Goal: Task Accomplishment & Management: Use online tool/utility

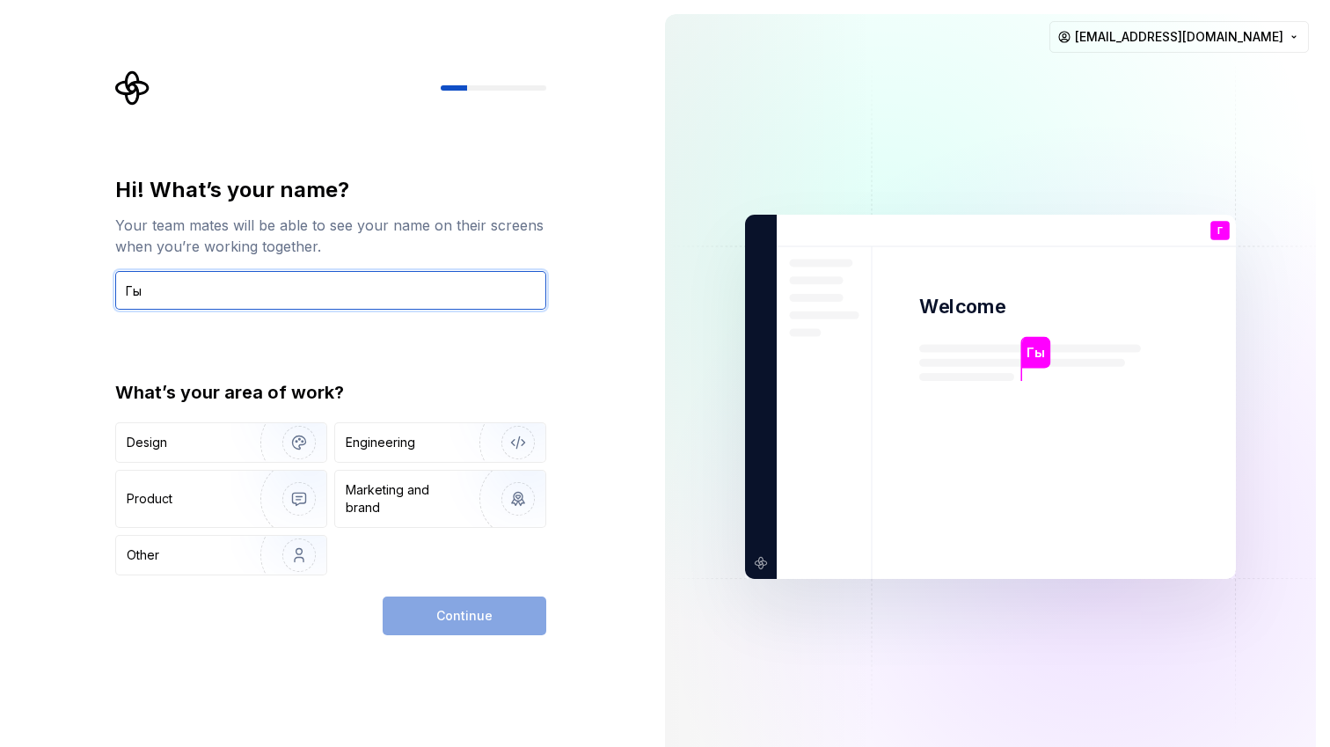
type input "Г"
type input "Usmon"
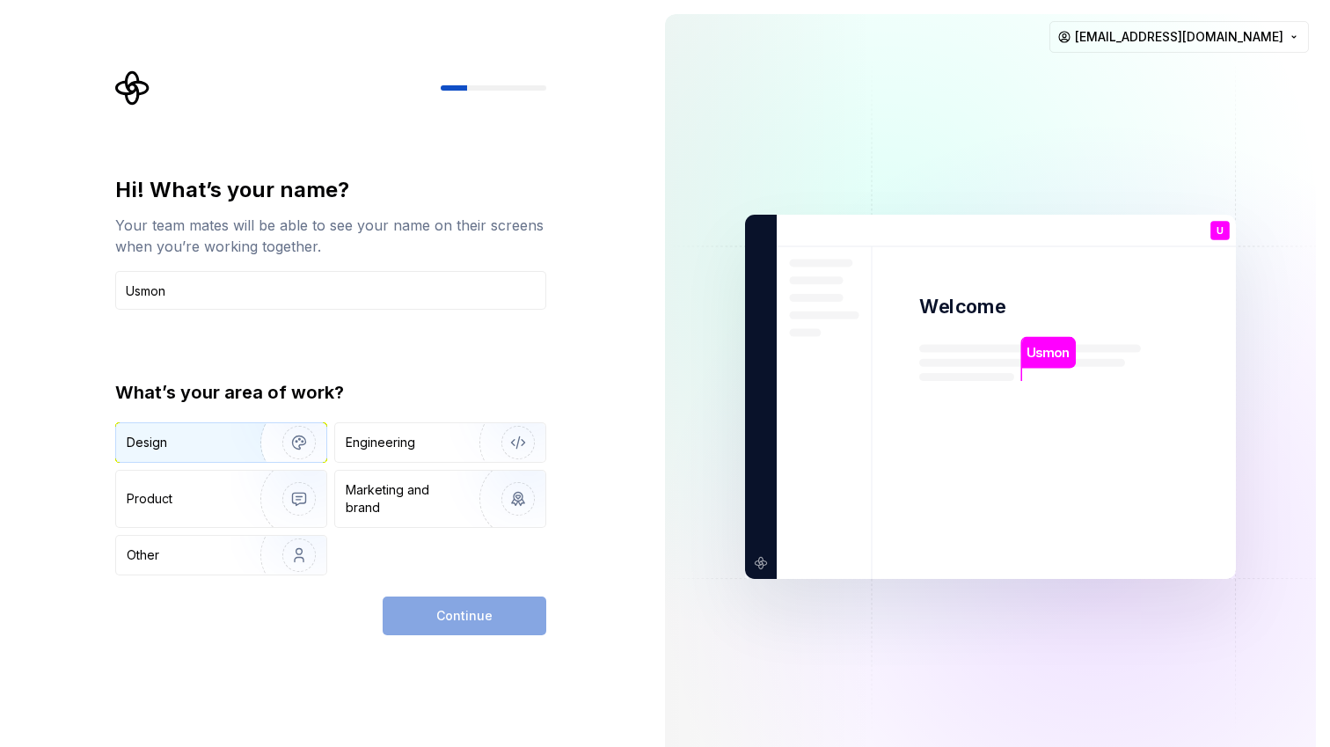
click at [227, 431] on div "Design" at bounding box center [221, 442] width 210 height 39
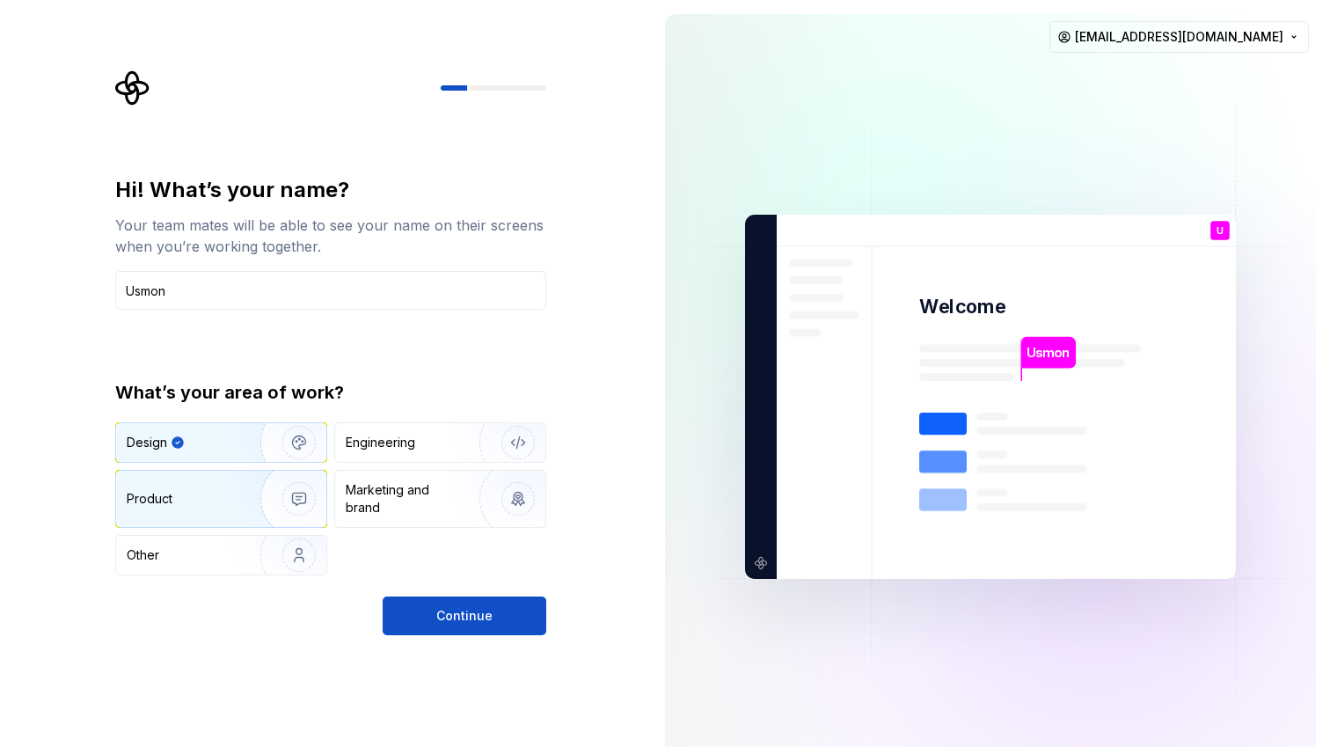
click at [307, 507] on img "button" at bounding box center [287, 499] width 113 height 118
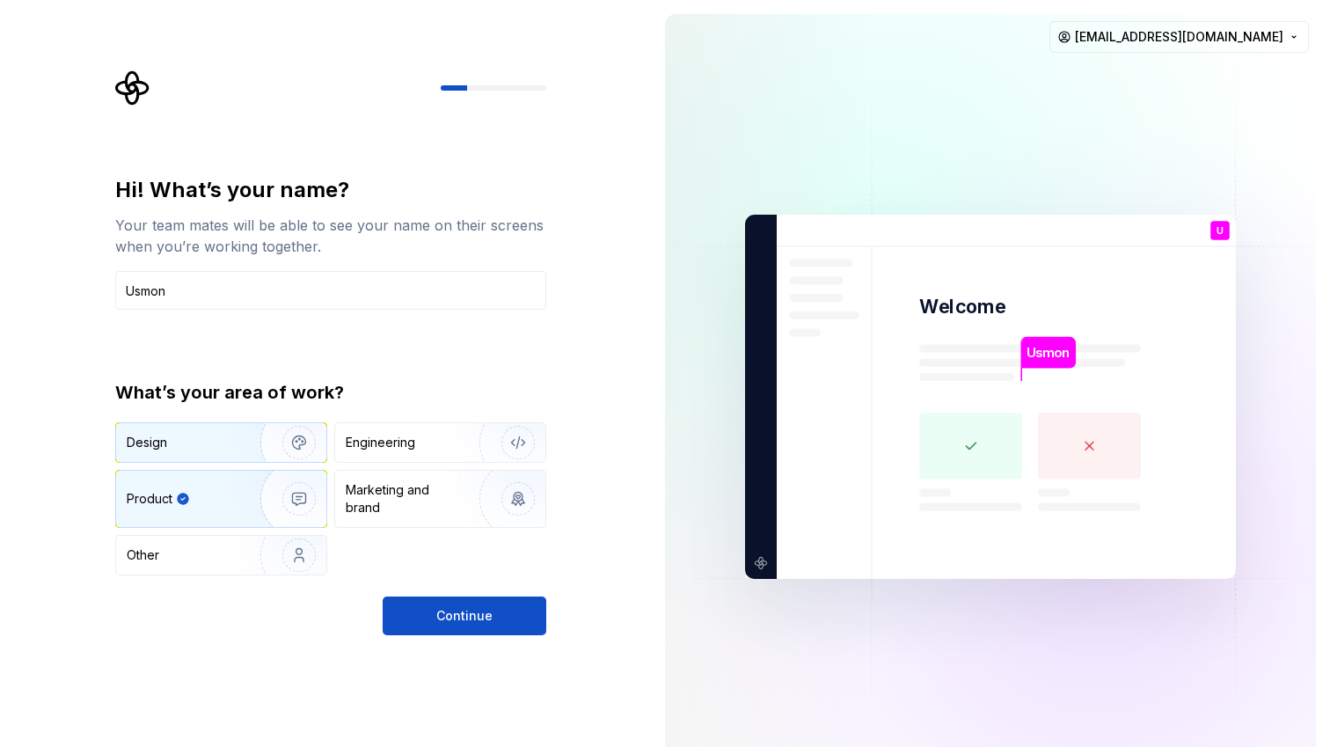
click at [217, 437] on div "Design" at bounding box center [182, 443] width 111 height 18
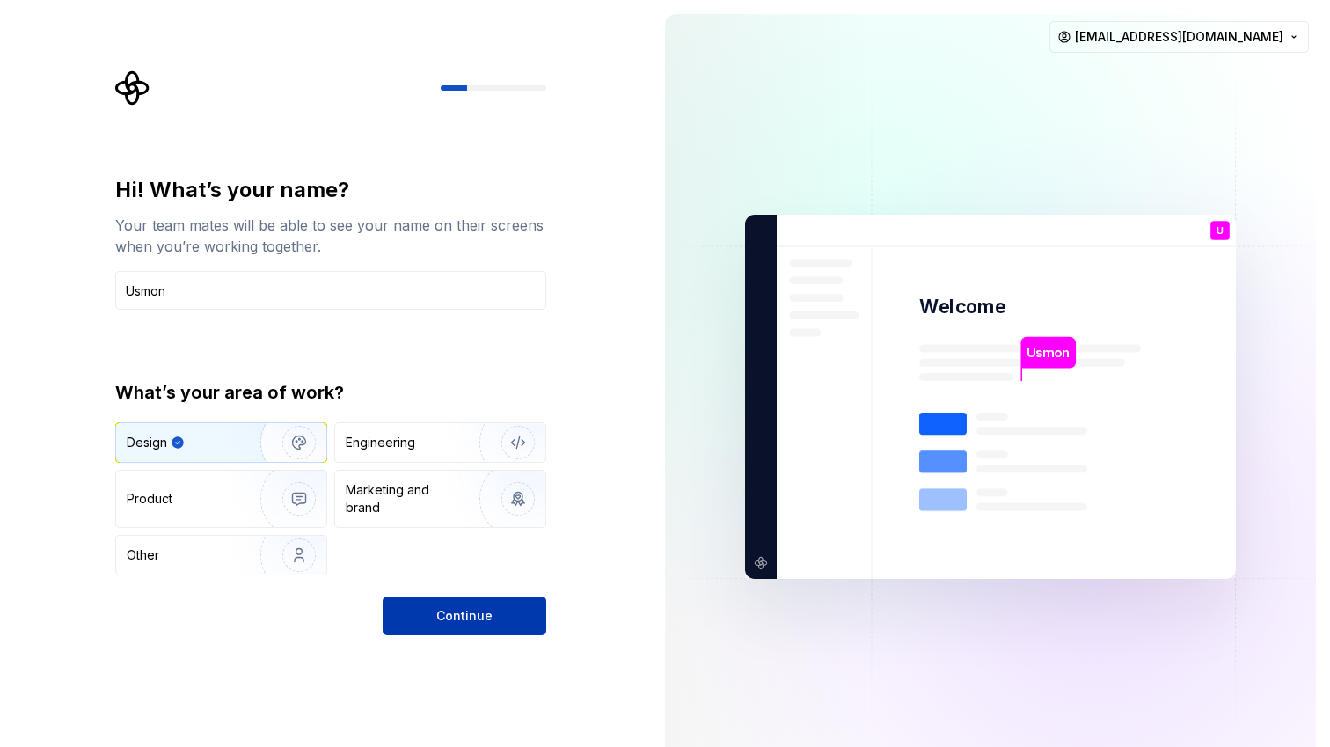
click at [477, 619] on span "Continue" at bounding box center [464, 616] width 56 height 18
click at [497, 427] on img "button" at bounding box center [506, 442] width 113 height 118
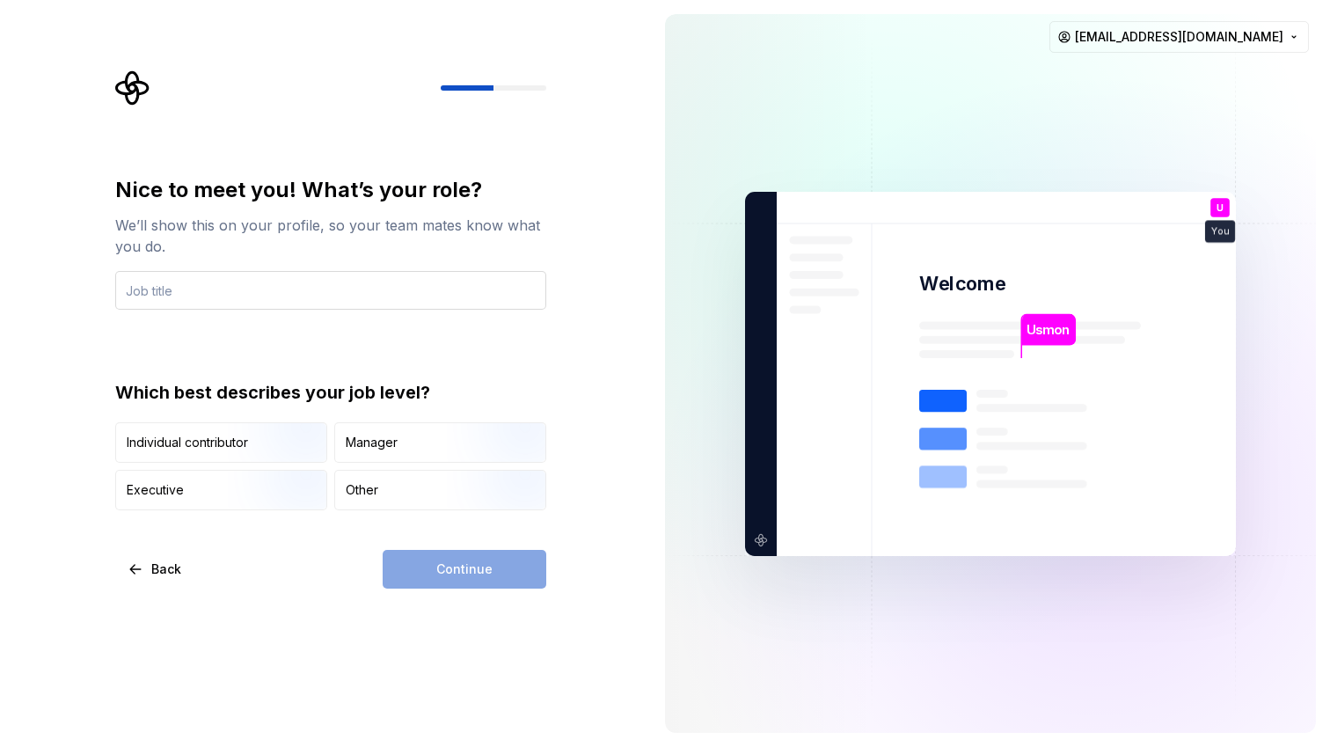
click at [396, 294] on input "text" at bounding box center [330, 290] width 431 height 39
click at [359, 492] on div "Other" at bounding box center [362, 490] width 33 height 18
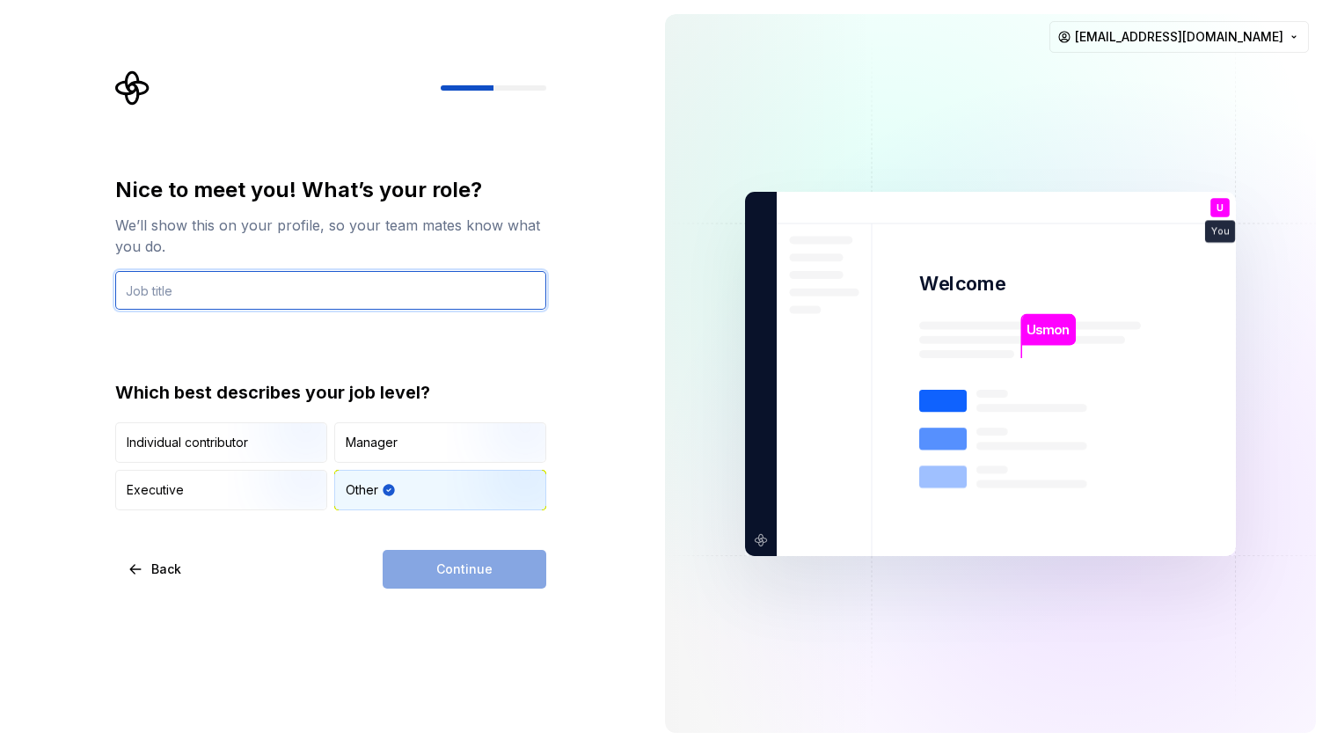
click at [334, 273] on input "text" at bounding box center [330, 290] width 431 height 39
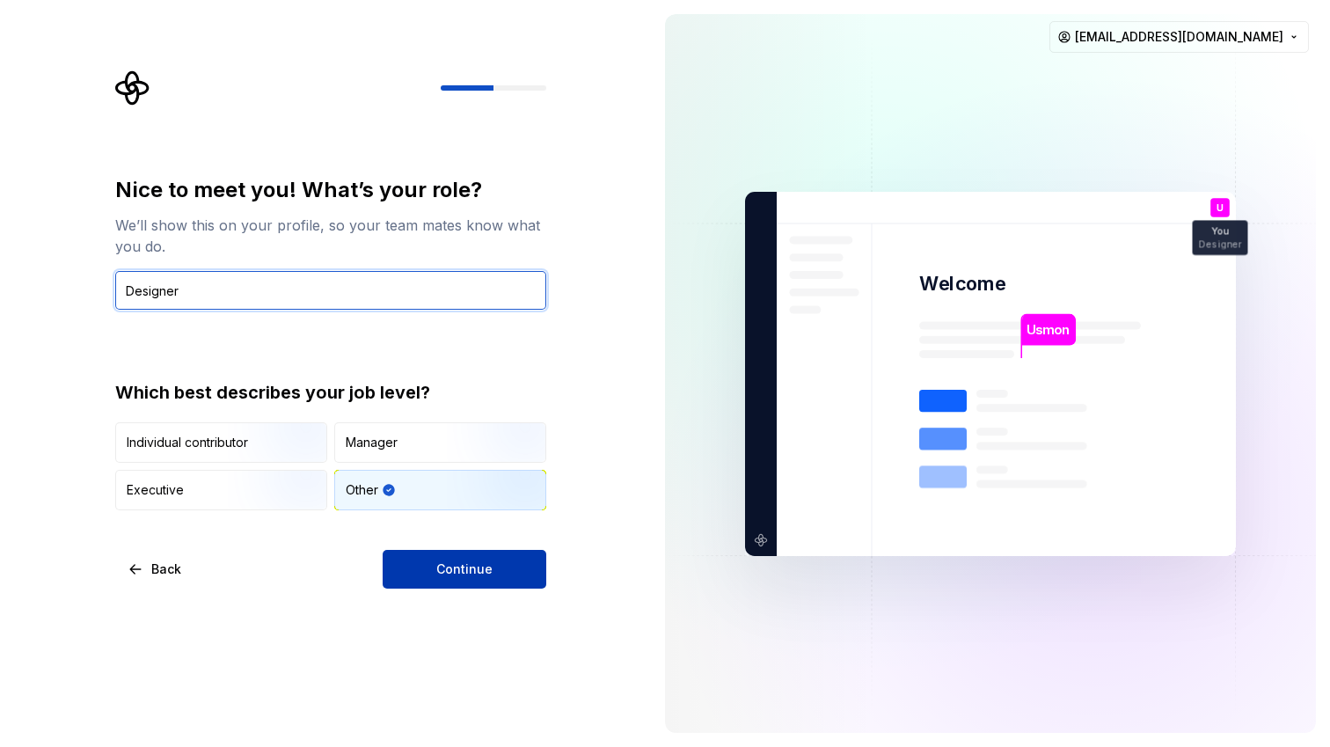
type input "Designer"
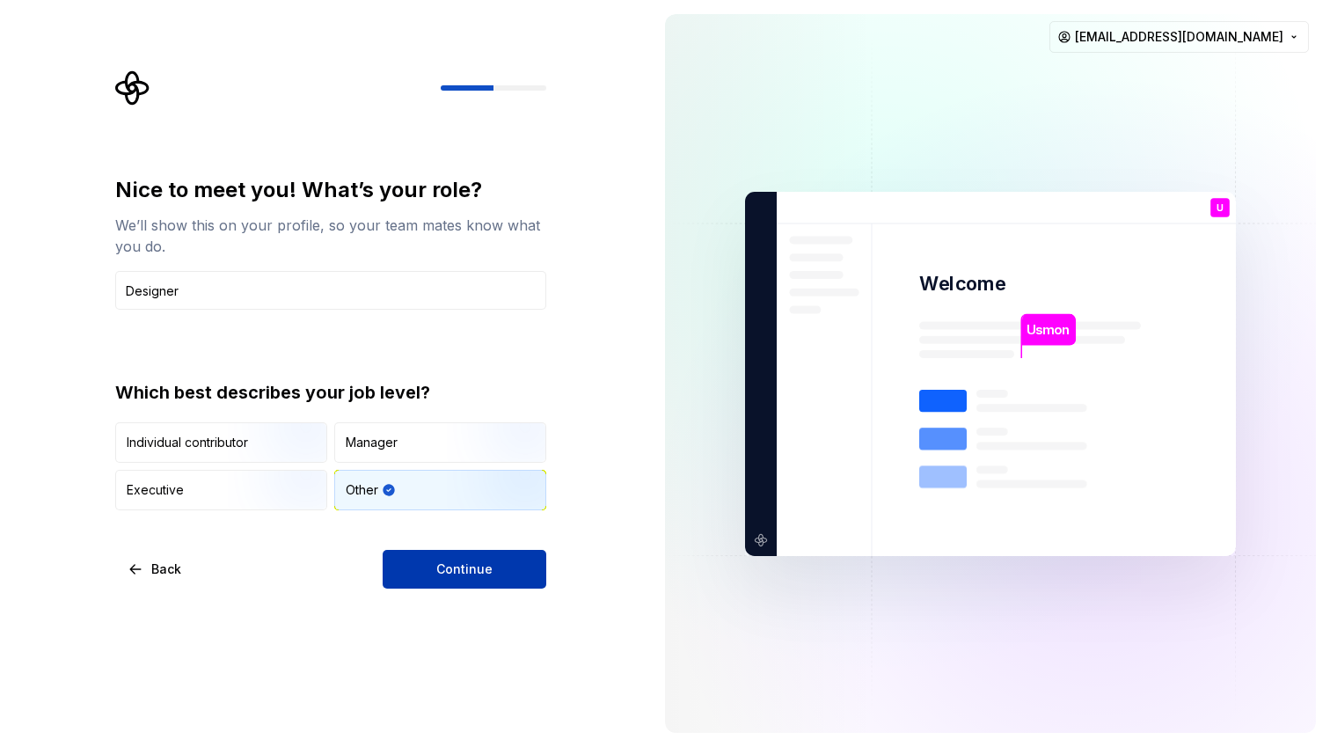
click at [439, 561] on span "Continue" at bounding box center [464, 569] width 56 height 18
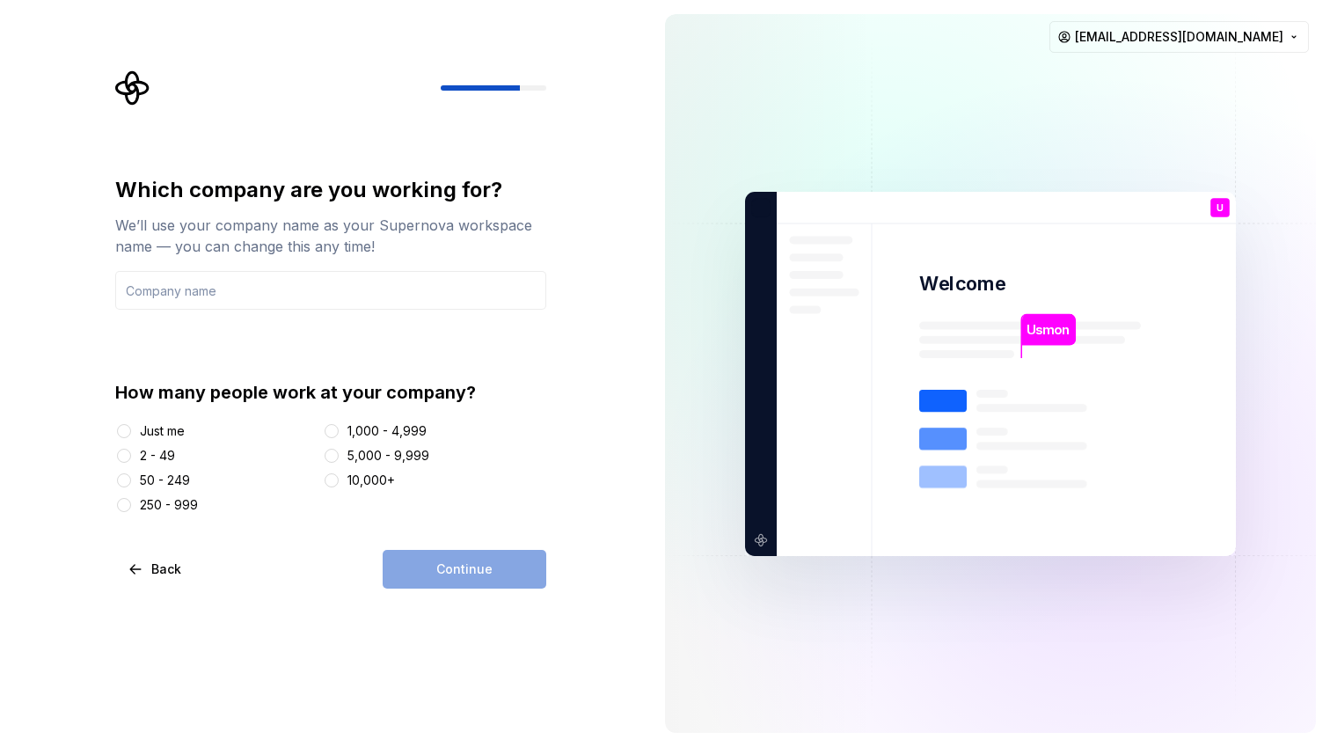
click at [871, 208] on div "Usmon Welcome U You Designer T B +3 [PERSON_NAME] [PERSON_NAME]" at bounding box center [990, 374] width 491 height 364
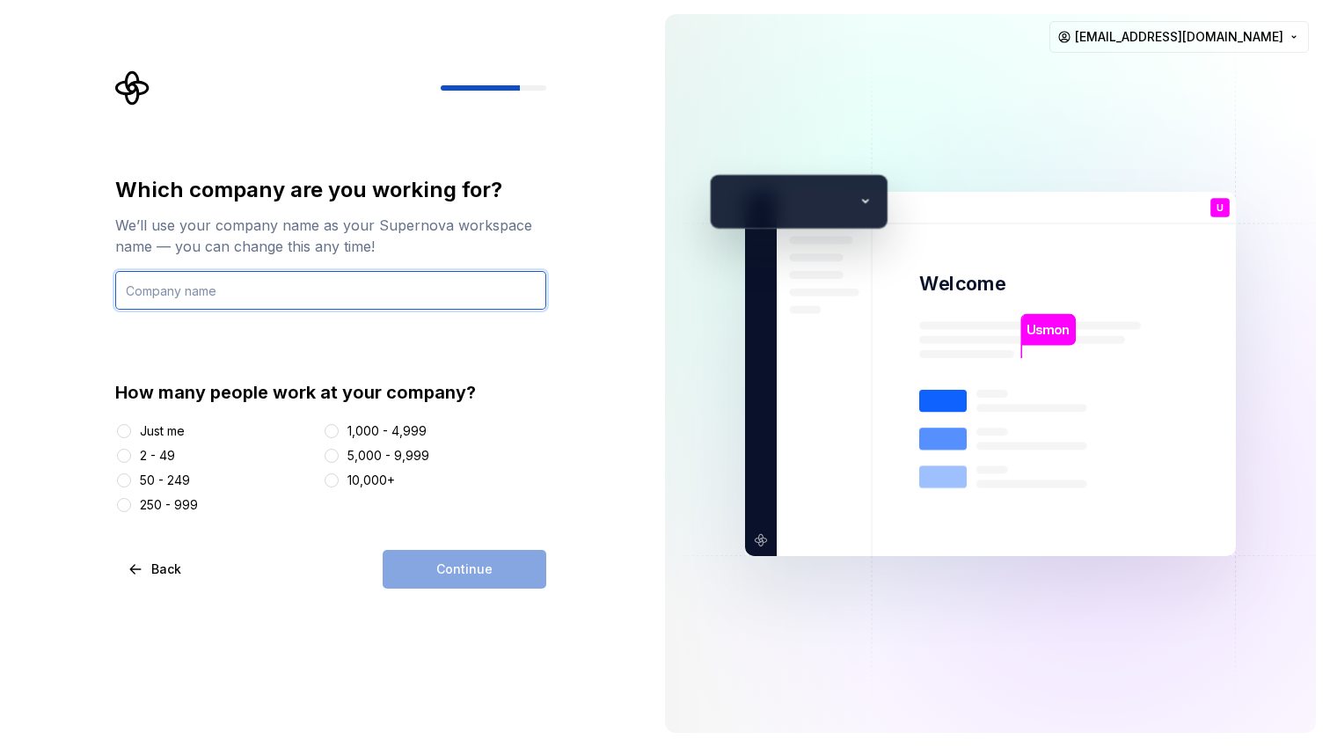
click at [478, 286] on input "text" at bounding box center [330, 290] width 431 height 39
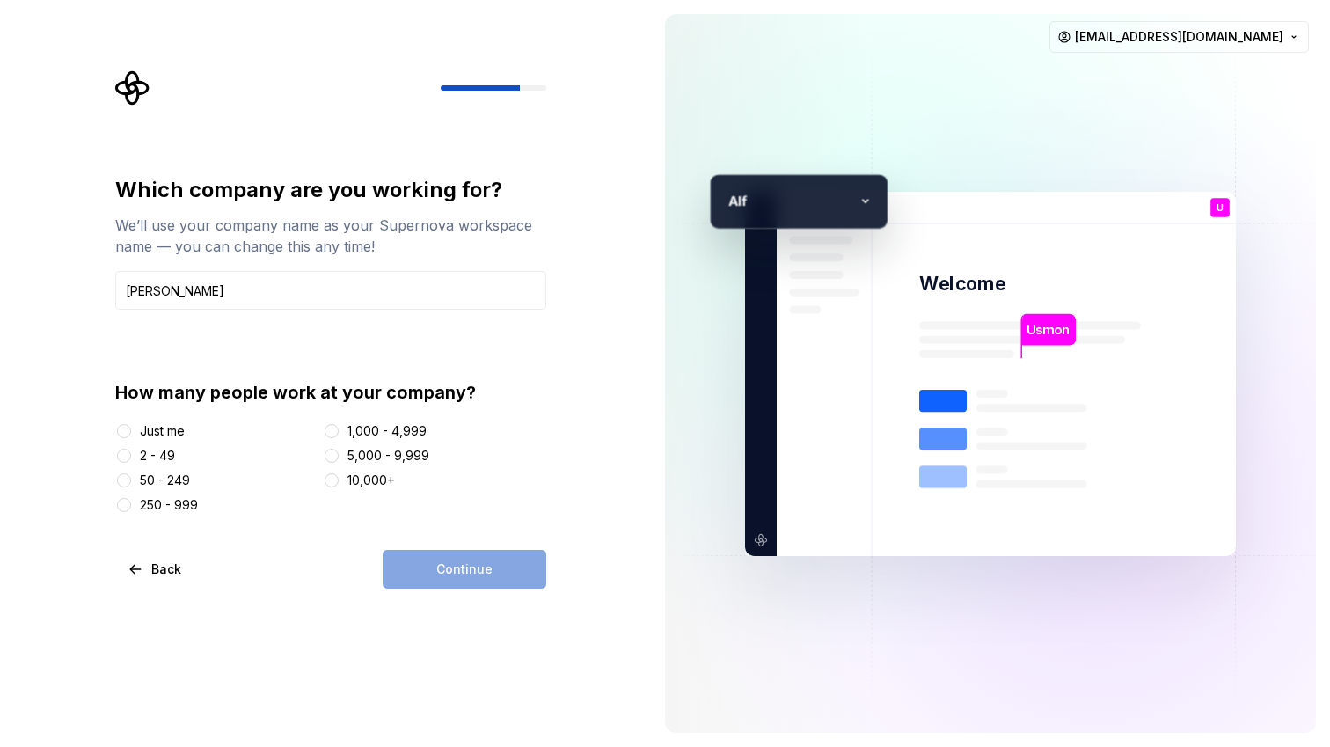
click at [434, 568] on div "Continue" at bounding box center [465, 569] width 164 height 39
click at [257, 285] on input "[PERSON_NAME]" at bounding box center [330, 290] width 431 height 39
click at [385, 320] on div "Which company are you working for? We’ll use your company name as your Supernov…" at bounding box center [330, 345] width 431 height 338
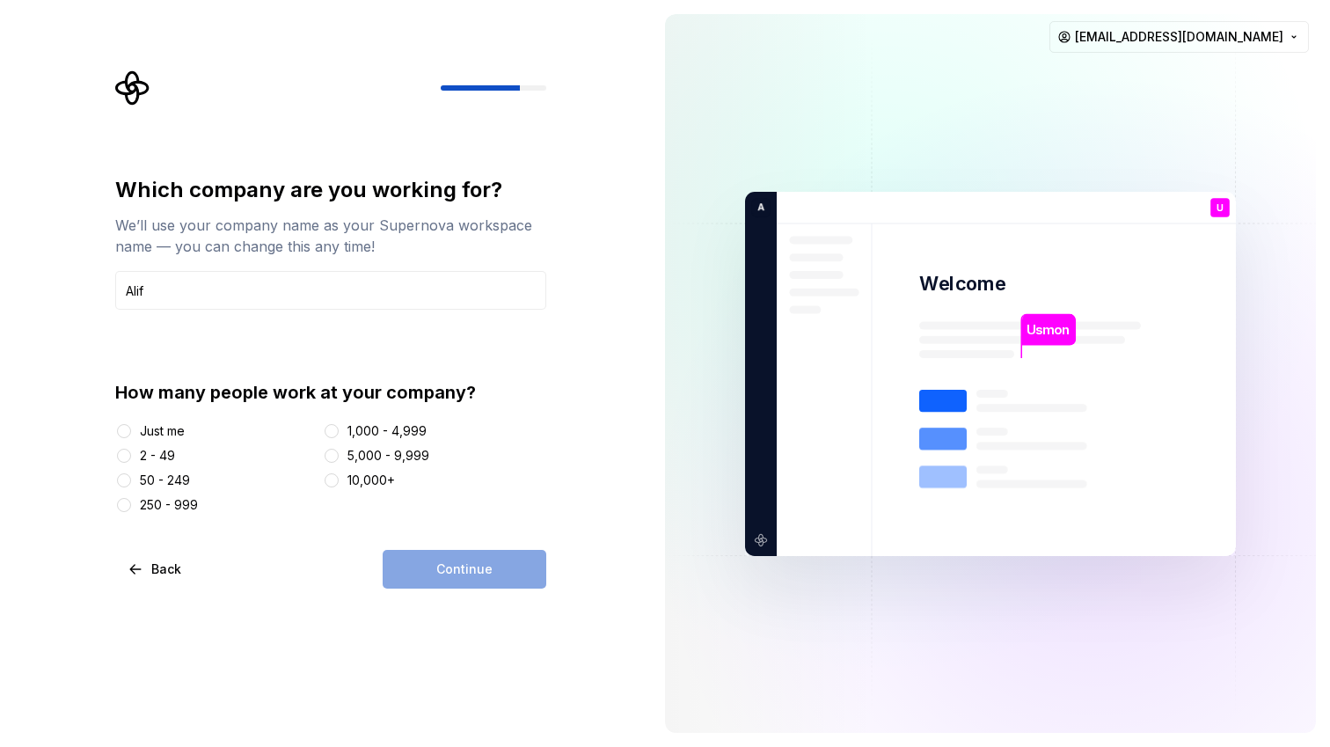
click at [409, 557] on div "Continue" at bounding box center [465, 569] width 164 height 39
click at [149, 429] on div "Just me" at bounding box center [162, 431] width 45 height 18
click at [131, 429] on button "Just me" at bounding box center [124, 431] width 14 height 14
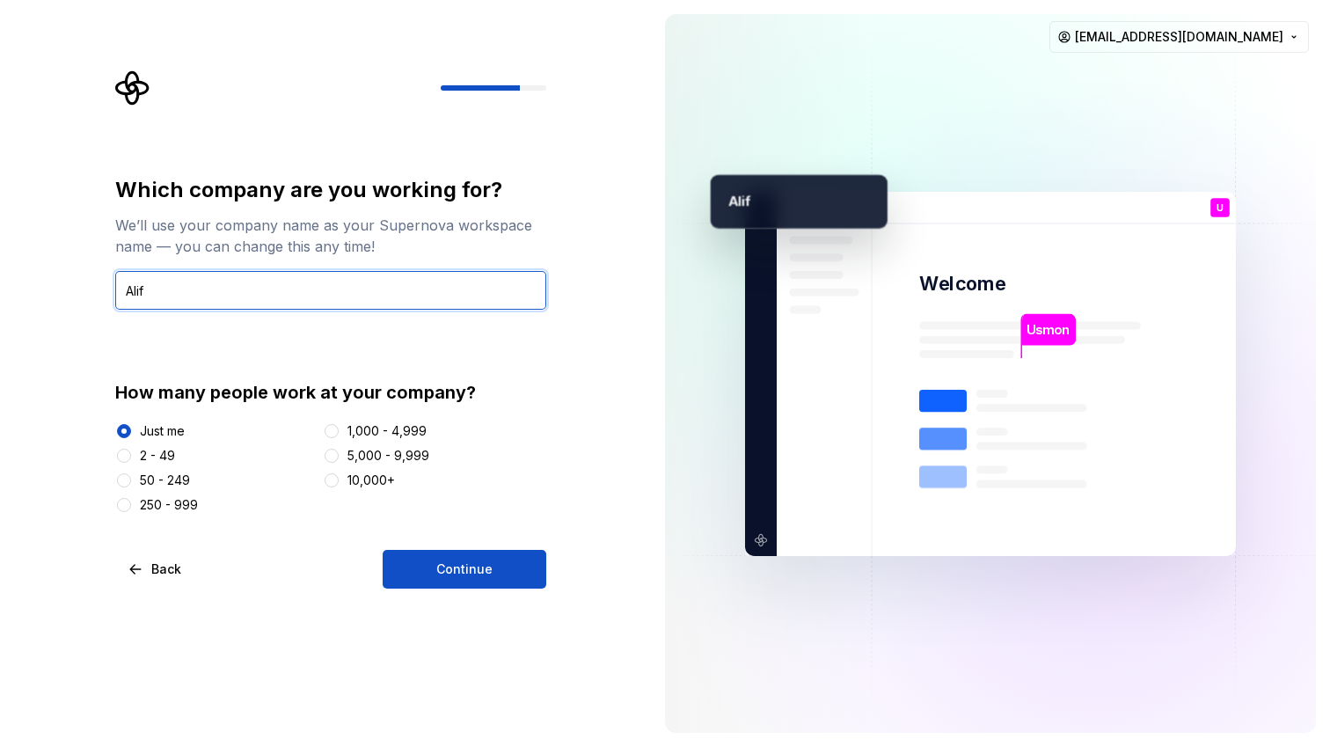
click at [188, 294] on input "Alif" at bounding box center [330, 290] width 431 height 39
drag, startPoint x: 188, startPoint y: 294, endPoint x: 55, endPoint y: 293, distance: 133.7
click at [55, 293] on div "Which company are you working for? We’ll use your company name as your Supernov…" at bounding box center [325, 373] width 651 height 747
type input "Usma"
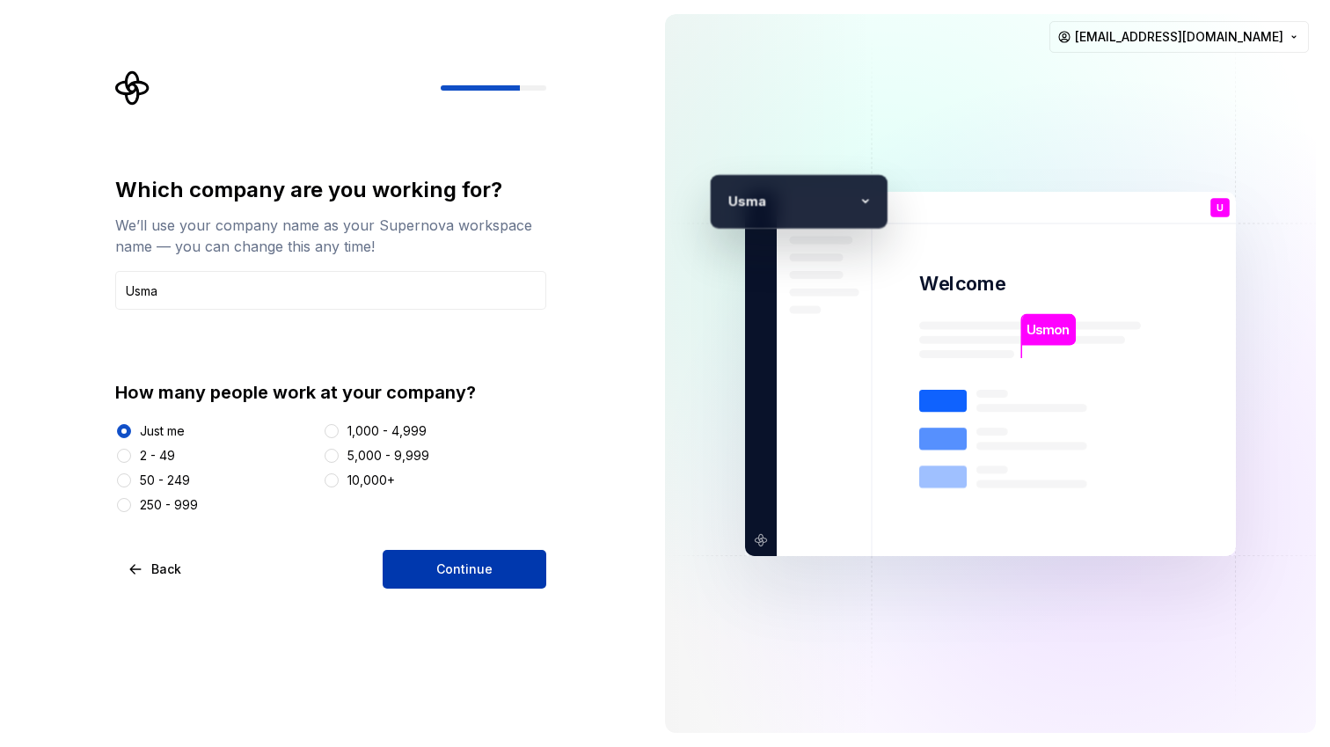
click at [442, 563] on span "Continue" at bounding box center [464, 569] width 56 height 18
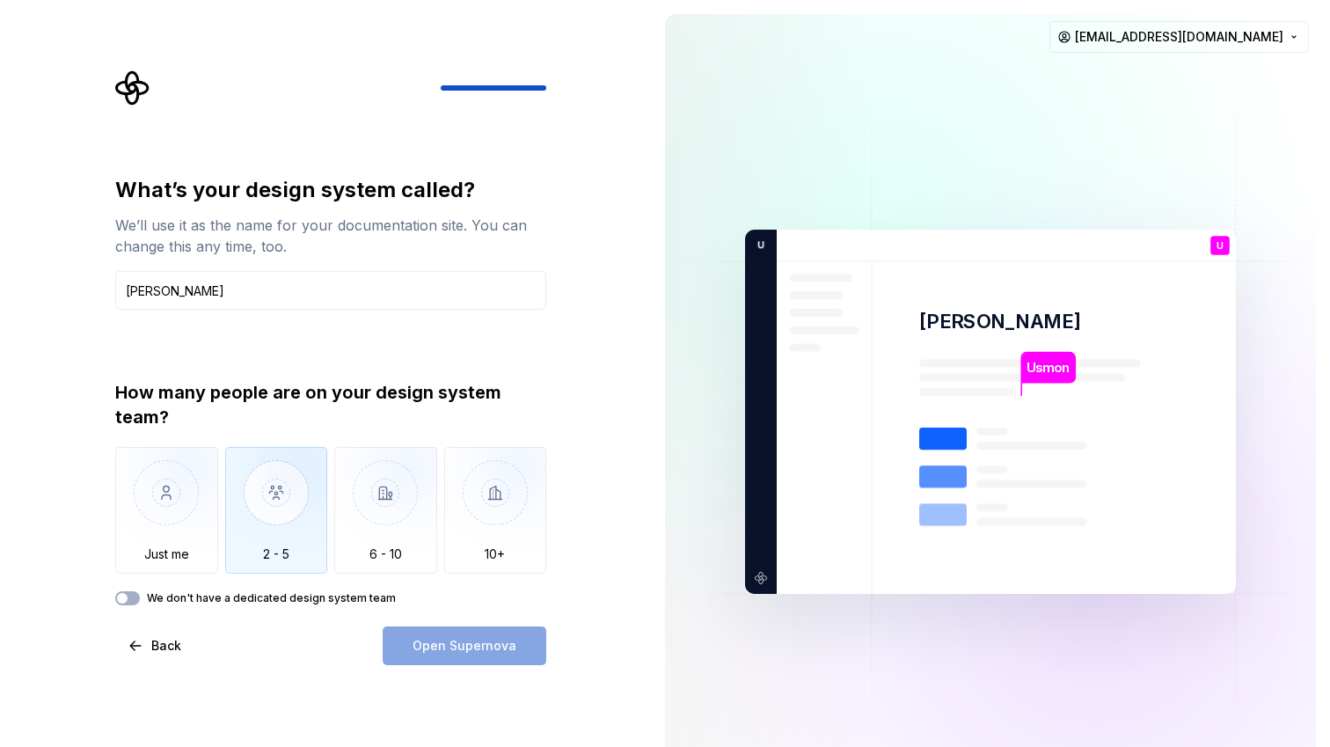
type input "[PERSON_NAME]"
click at [304, 534] on img "button" at bounding box center [276, 506] width 103 height 118
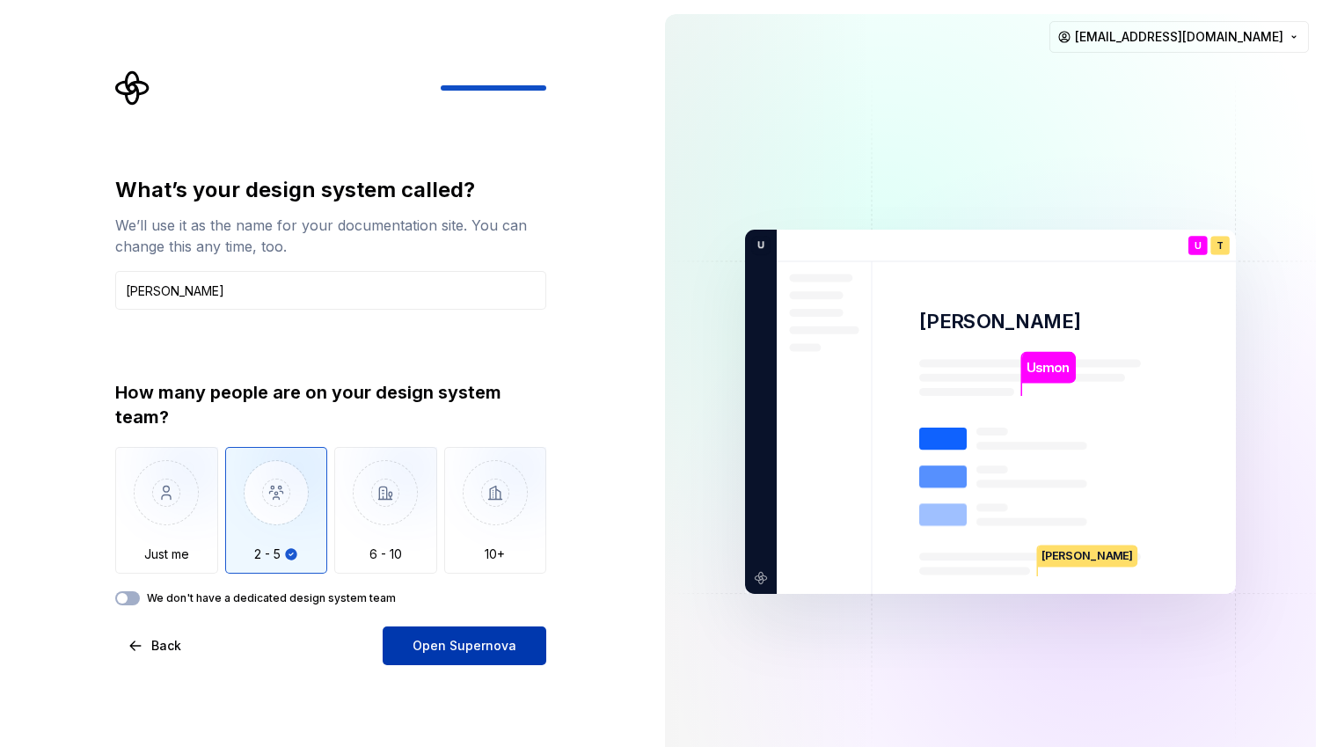
click at [504, 647] on span "Open Supernova" at bounding box center [464, 646] width 104 height 18
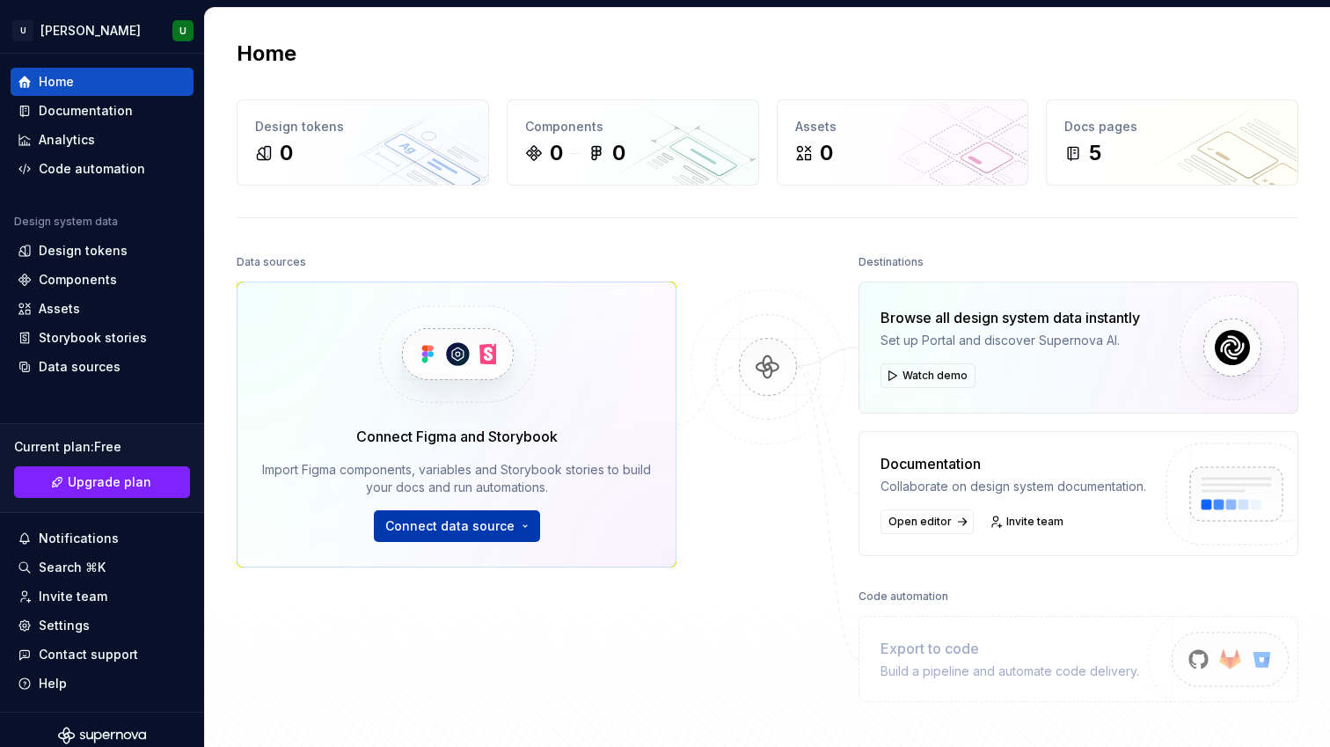
click at [465, 535] on button "Connect data source" at bounding box center [457, 526] width 166 height 32
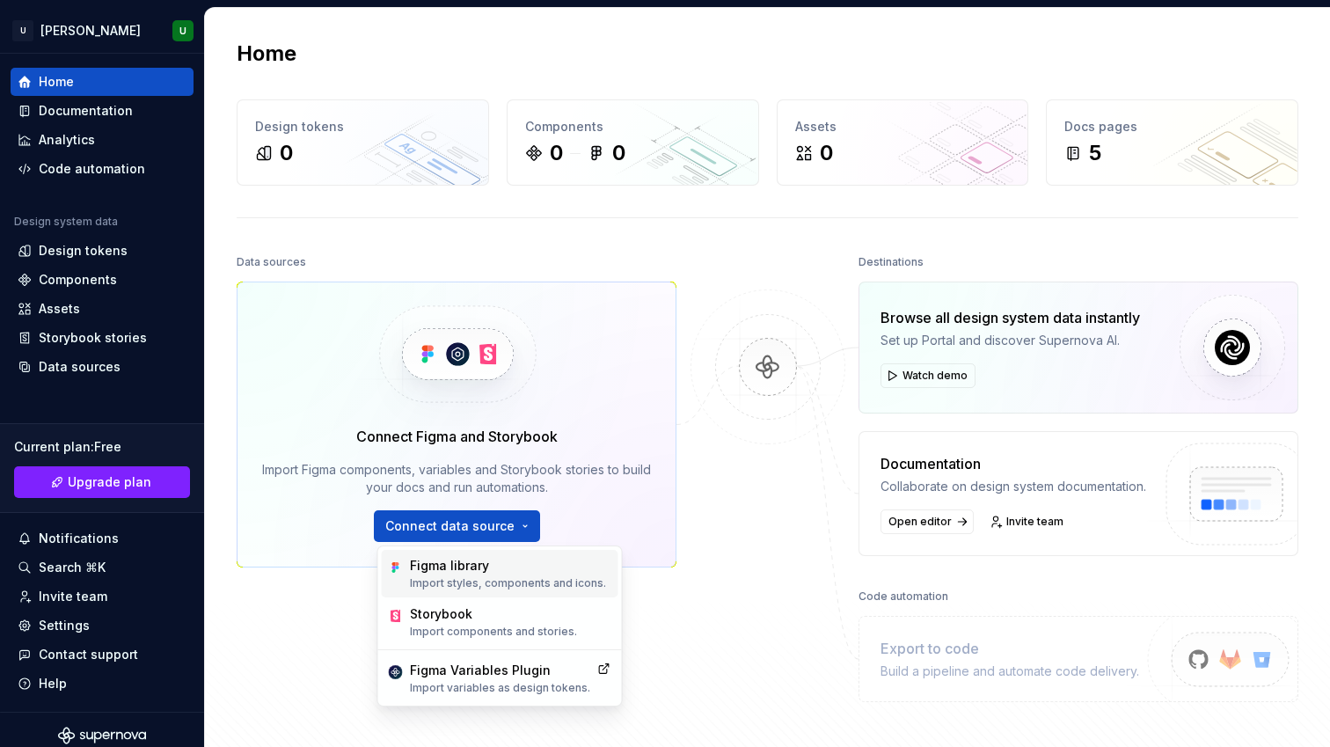
click at [456, 574] on div "Figma library Import styles, components and icons." at bounding box center [508, 573] width 196 height 33
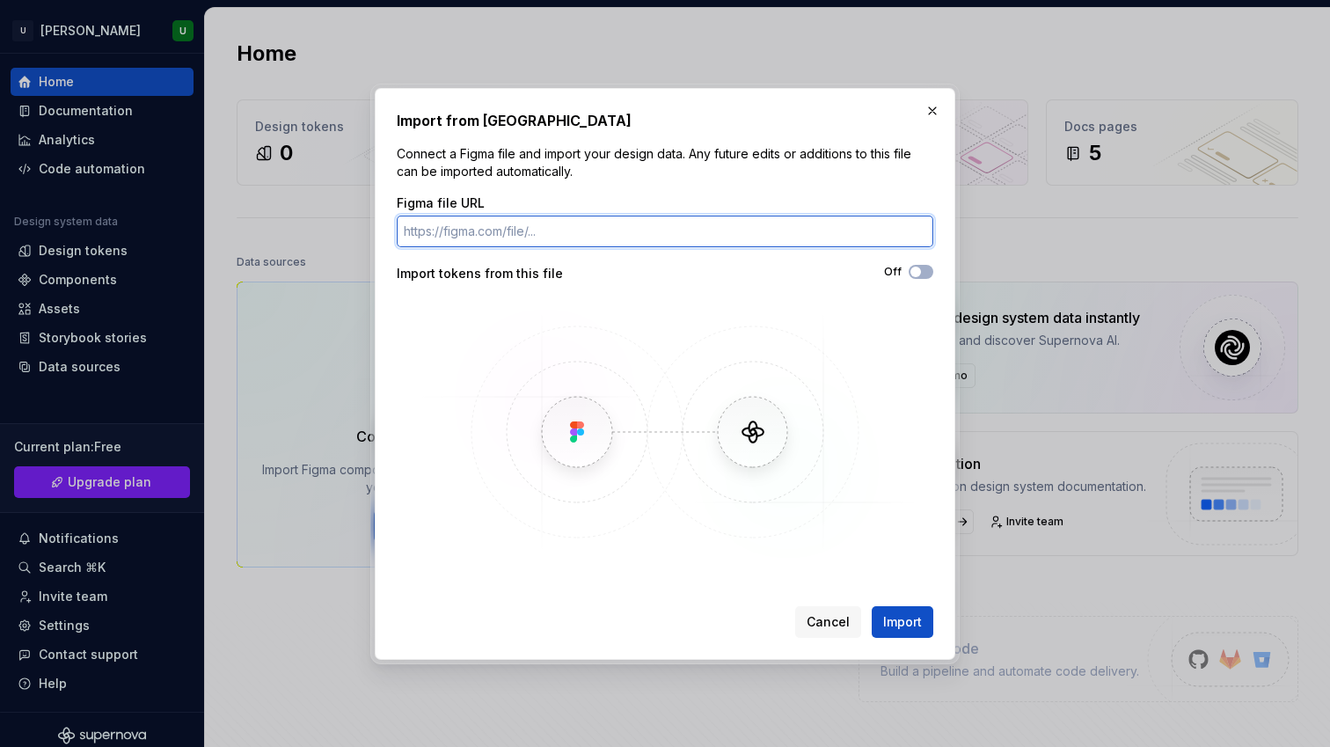
click at [583, 229] on input "Figma file URL" at bounding box center [665, 231] width 536 height 32
paste input "[URL][DOMAIN_NAME]"
type input "[URL][DOMAIN_NAME]"
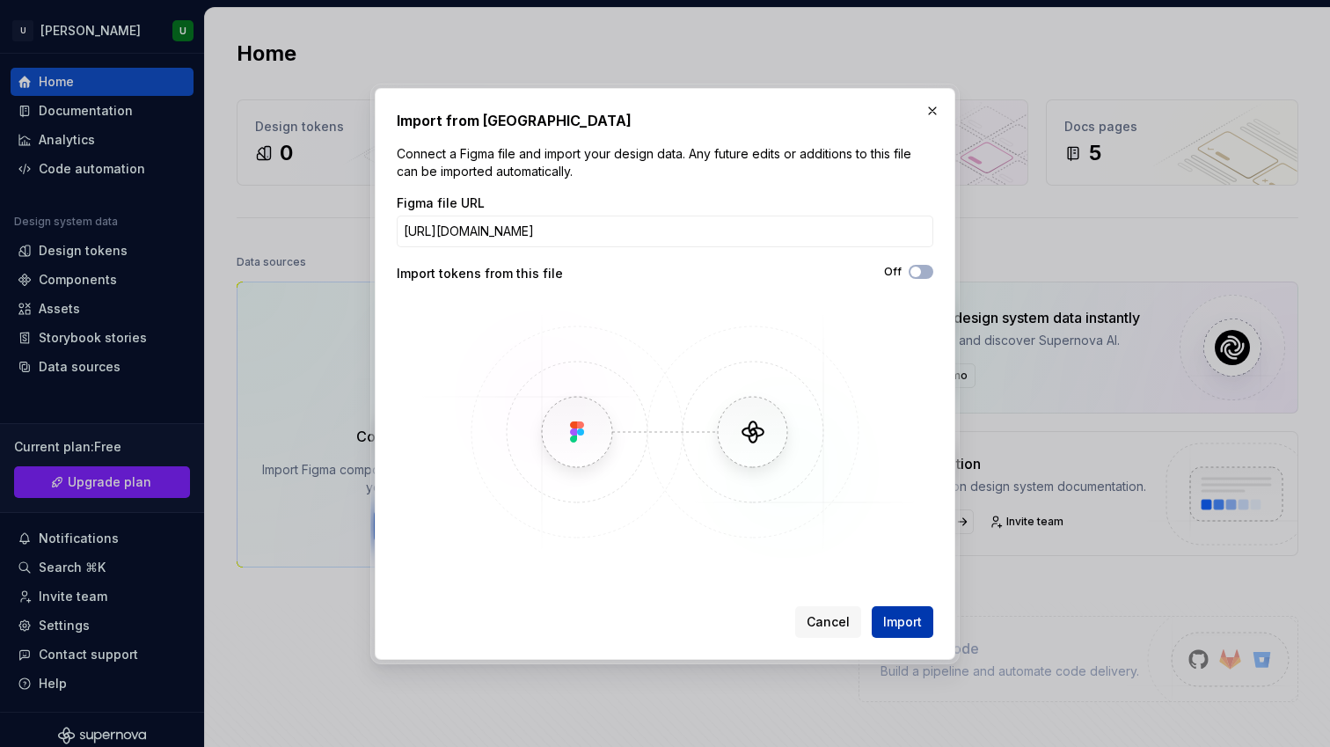
click at [900, 625] on span "Import" at bounding box center [902, 622] width 39 height 18
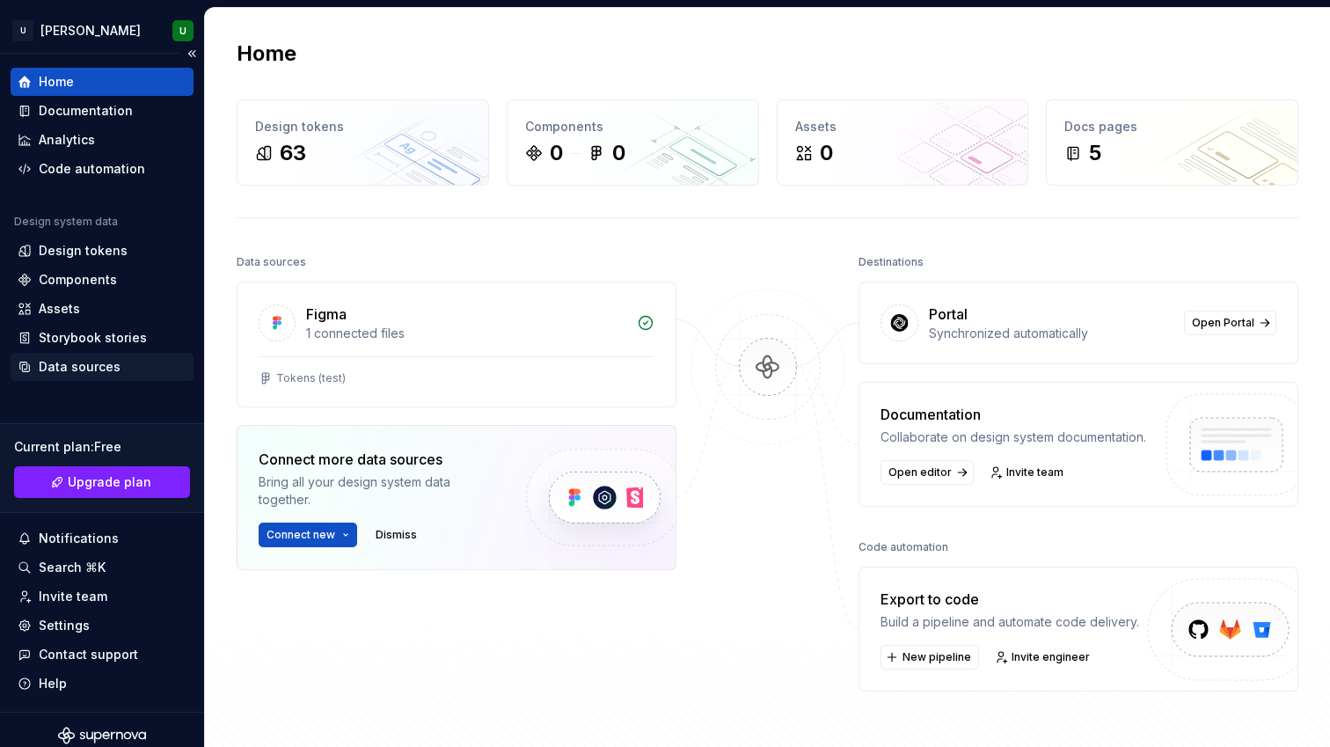
click at [62, 362] on div "Data sources" at bounding box center [80, 367] width 82 height 18
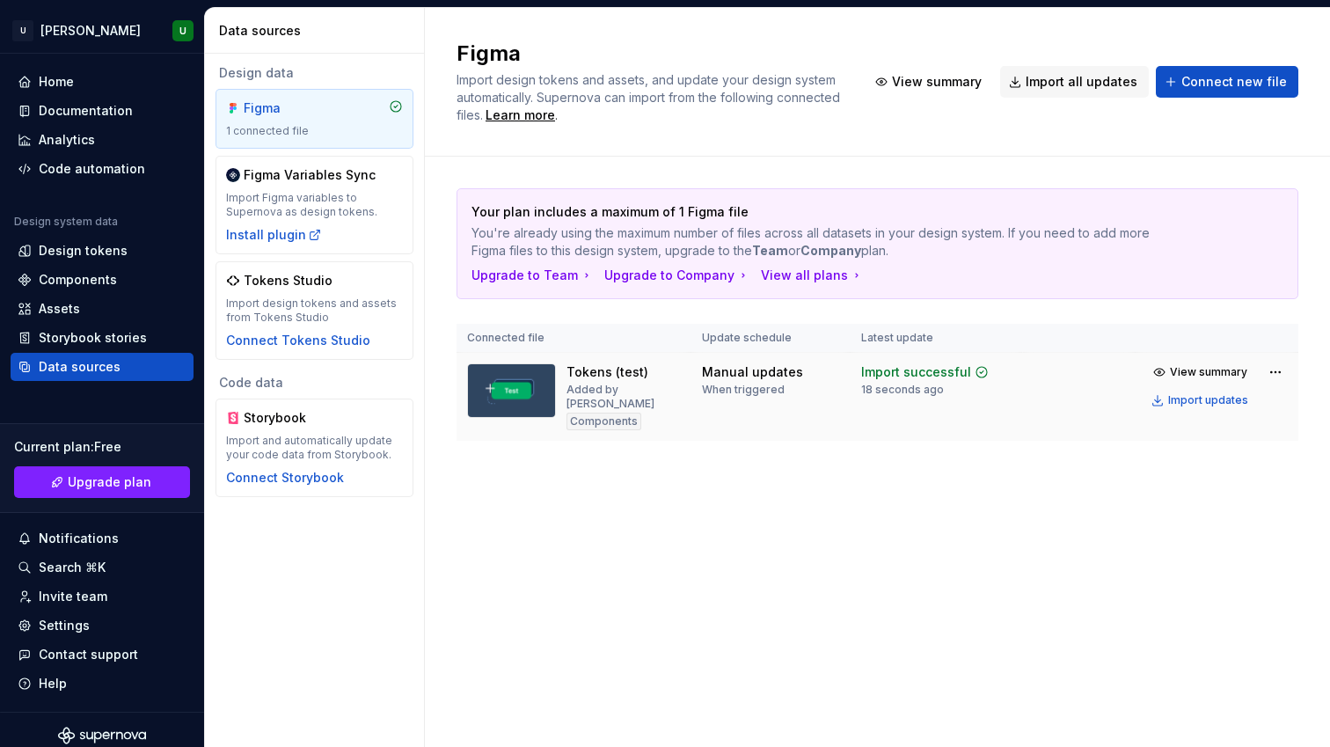
click at [690, 393] on td "Tokens (test) Added by Usmon Components" at bounding box center [573, 397] width 235 height 89
click at [315, 205] on div "Import Figma variables to Supernova as design tokens." at bounding box center [314, 205] width 177 height 28
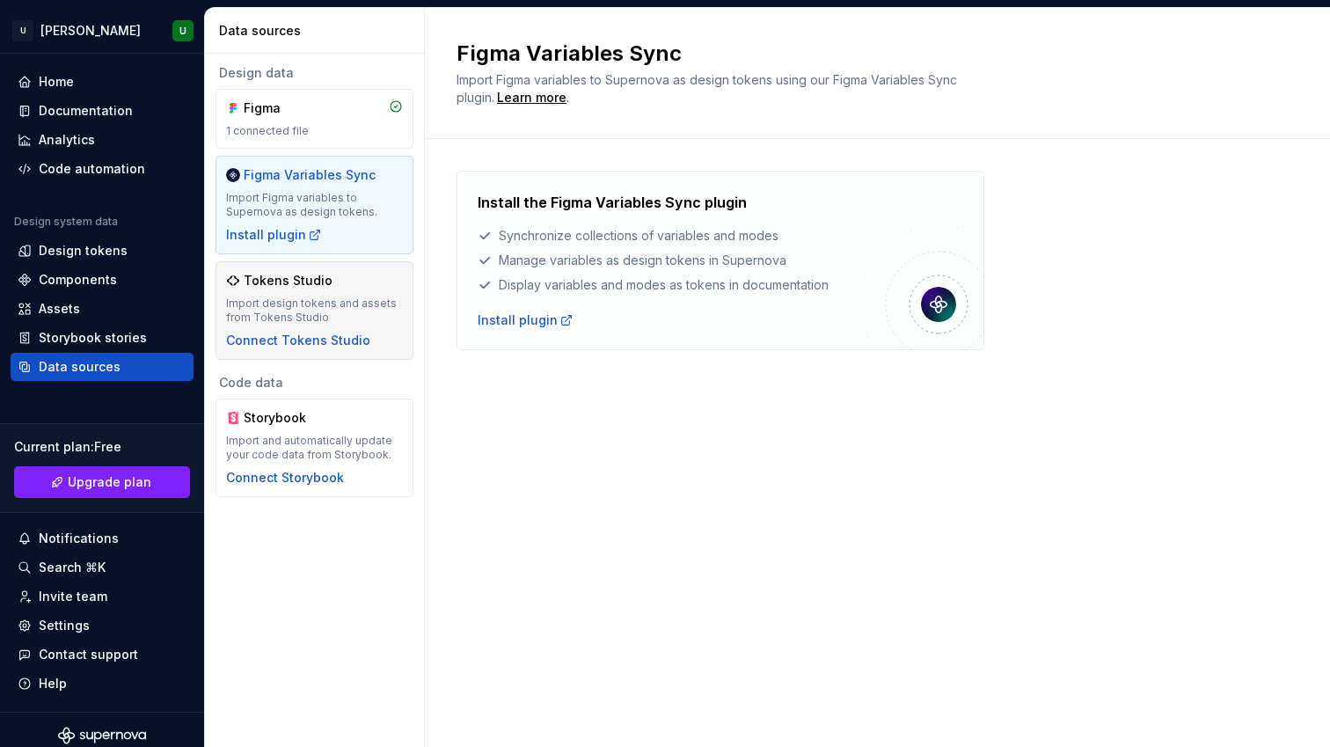
click at [339, 310] on div "Import design tokens and assets from Tokens Studio" at bounding box center [314, 310] width 177 height 28
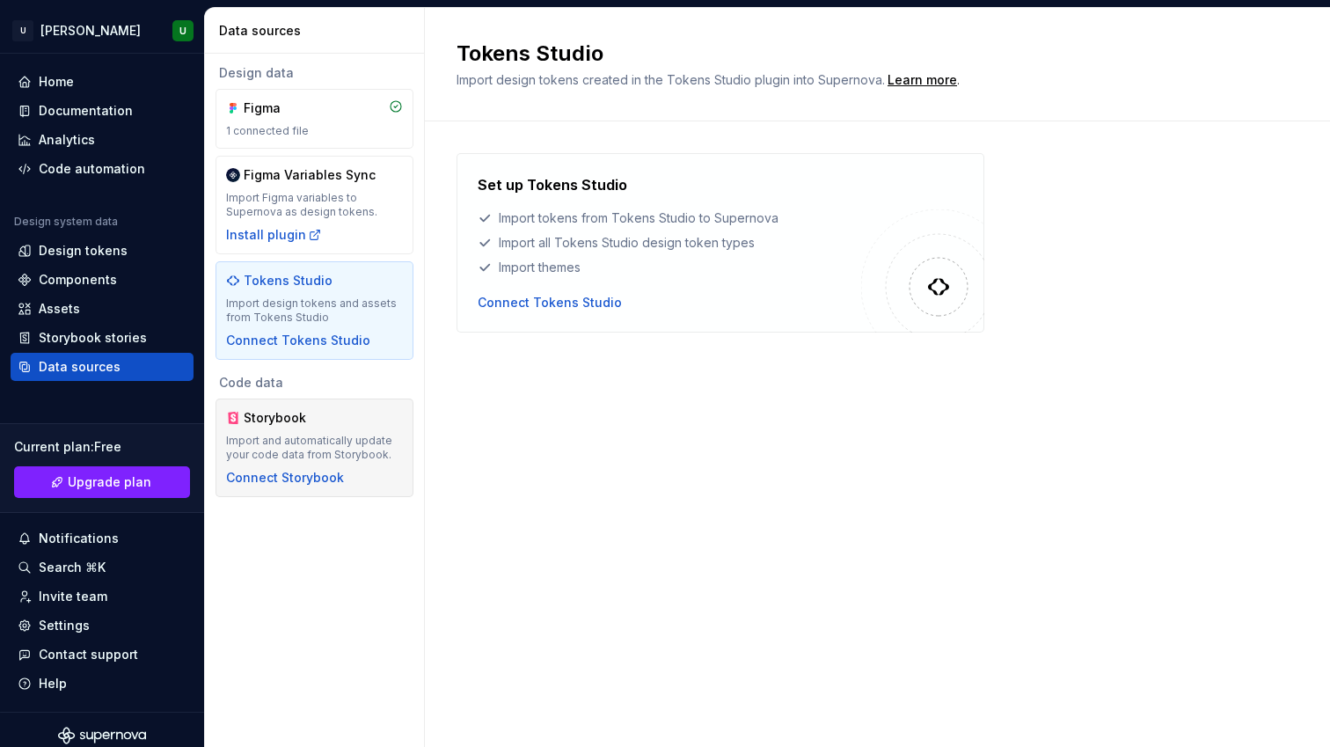
click at [328, 434] on div "Import and automatically update your code data from Storybook." at bounding box center [314, 448] width 177 height 28
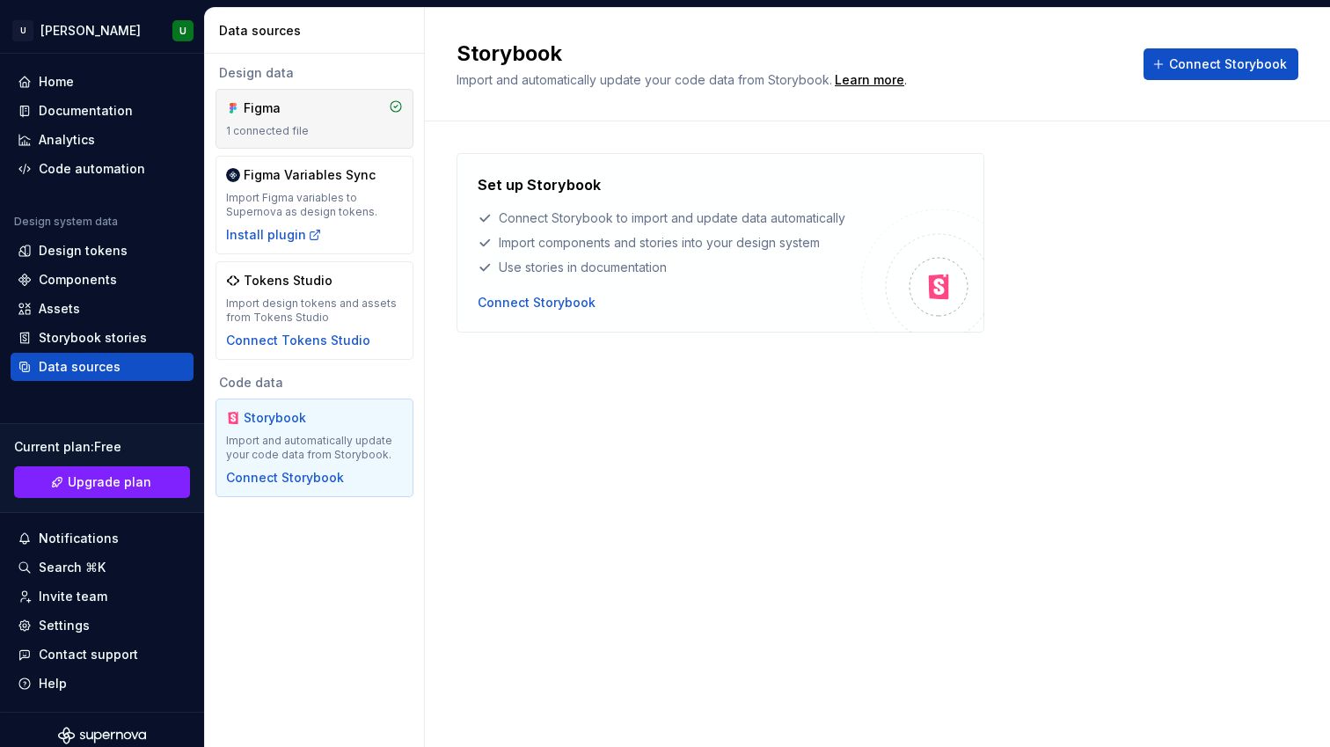
click at [351, 134] on div "1 connected file" at bounding box center [314, 131] width 177 height 14
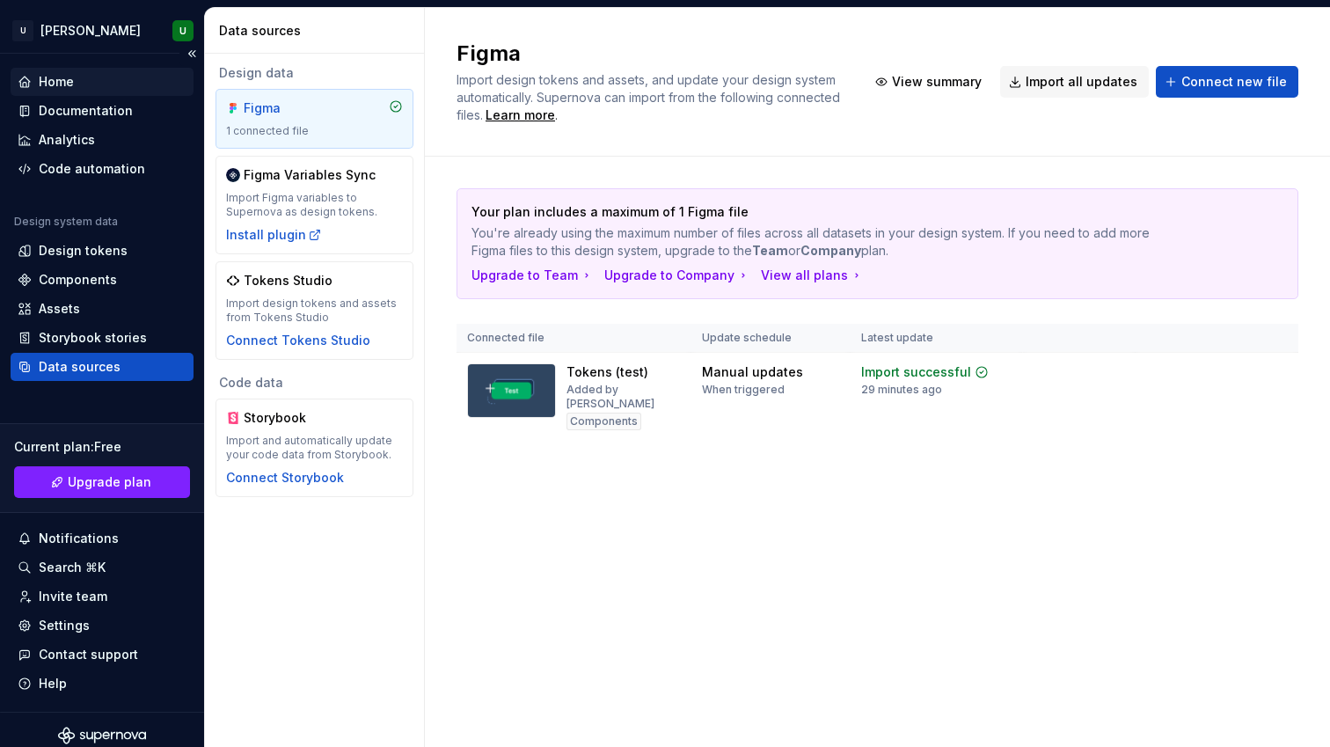
click at [69, 87] on div "Home" at bounding box center [56, 82] width 35 height 18
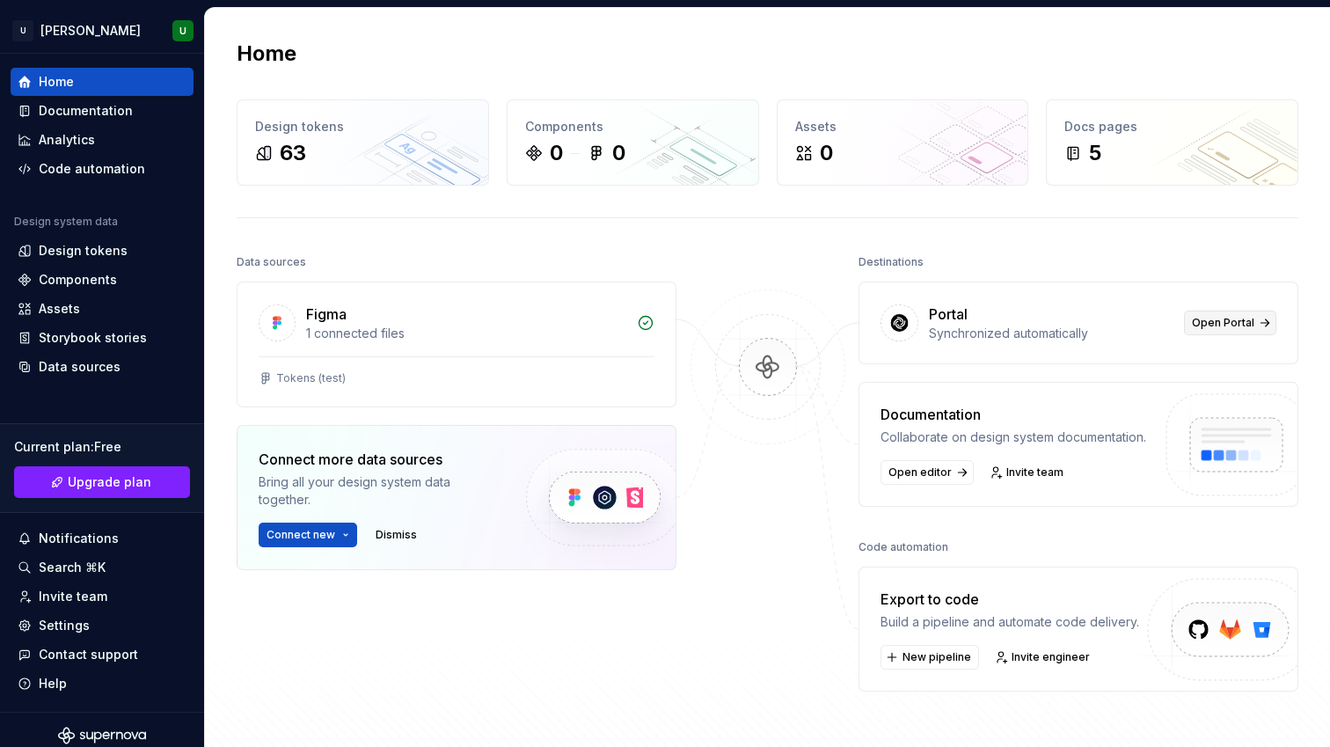
click at [1215, 322] on span "Open Portal" at bounding box center [1223, 323] width 62 height 14
click at [753, 365] on img at bounding box center [767, 384] width 171 height 191
click at [587, 339] on div "1 connected files" at bounding box center [466, 333] width 320 height 18
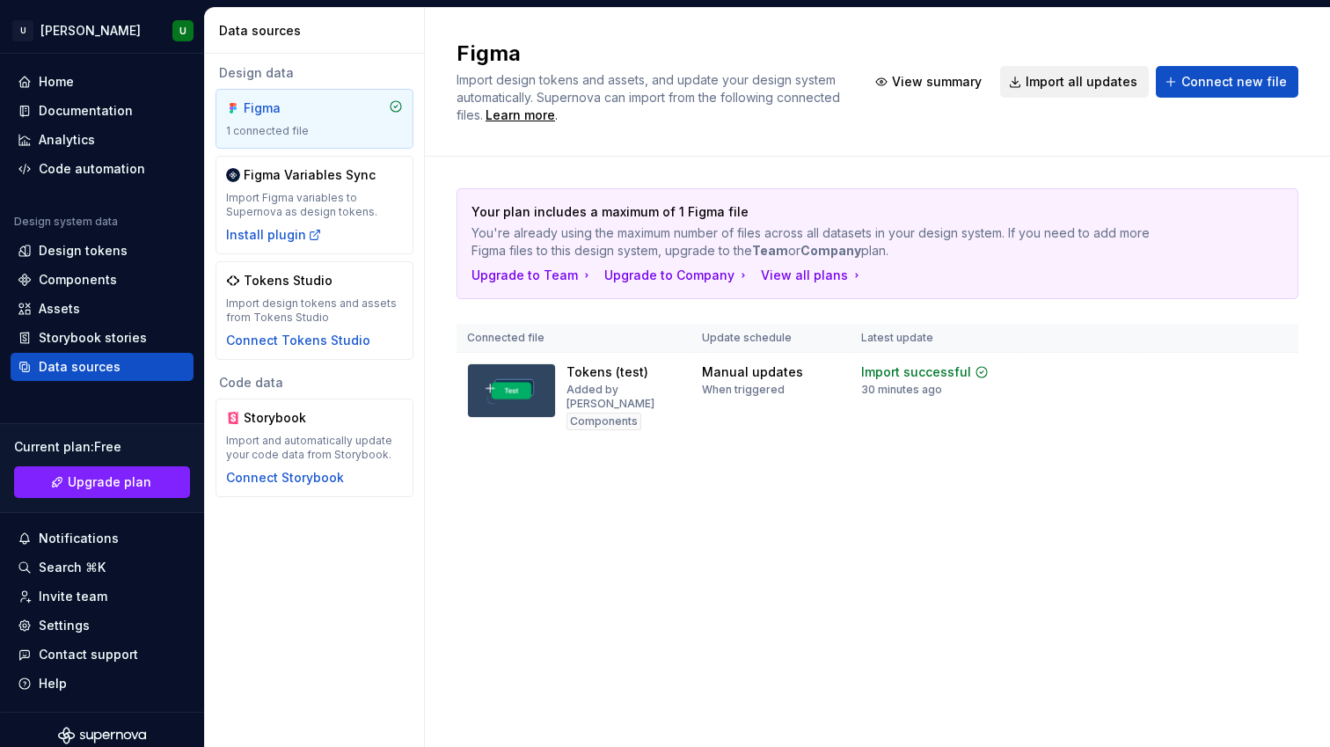
click at [1060, 89] on span "Import all updates" at bounding box center [1081, 82] width 112 height 18
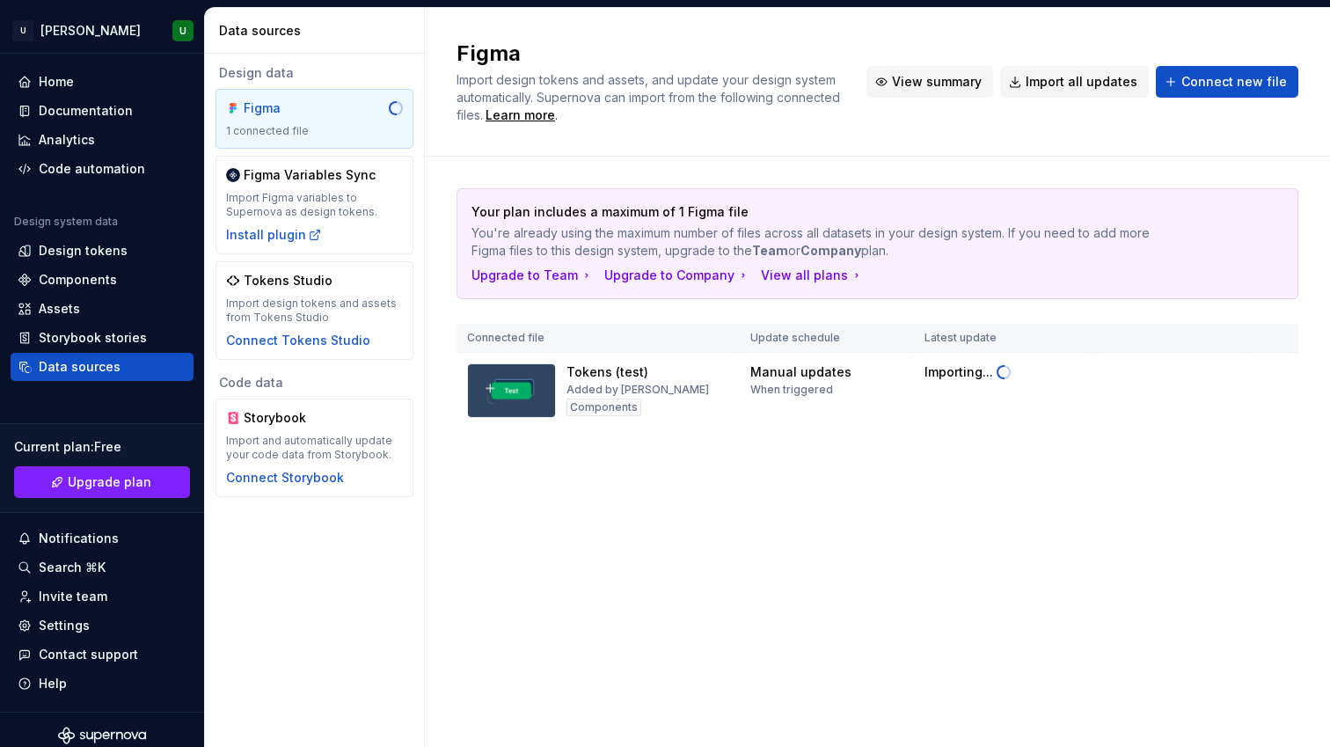
click at [938, 86] on span "View summary" at bounding box center [937, 82] width 90 height 18
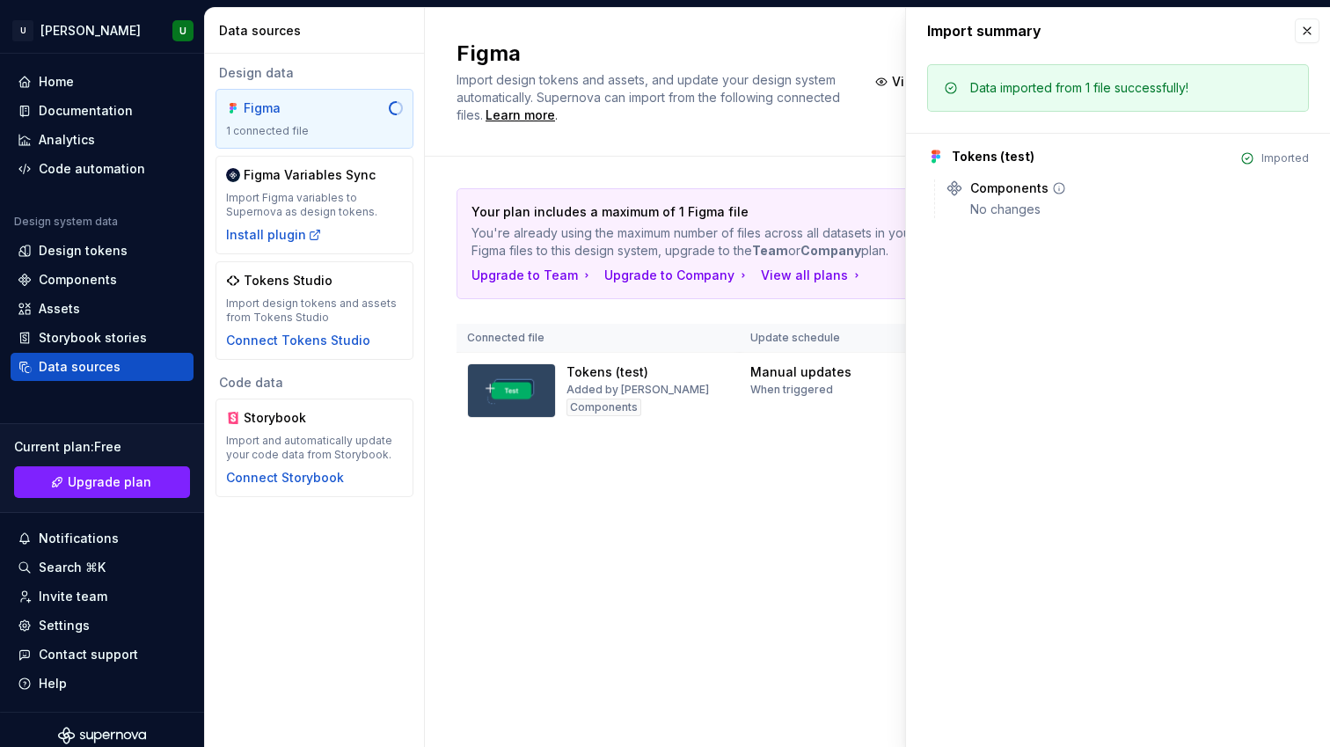
click at [982, 195] on div "Components" at bounding box center [1009, 188] width 78 height 18
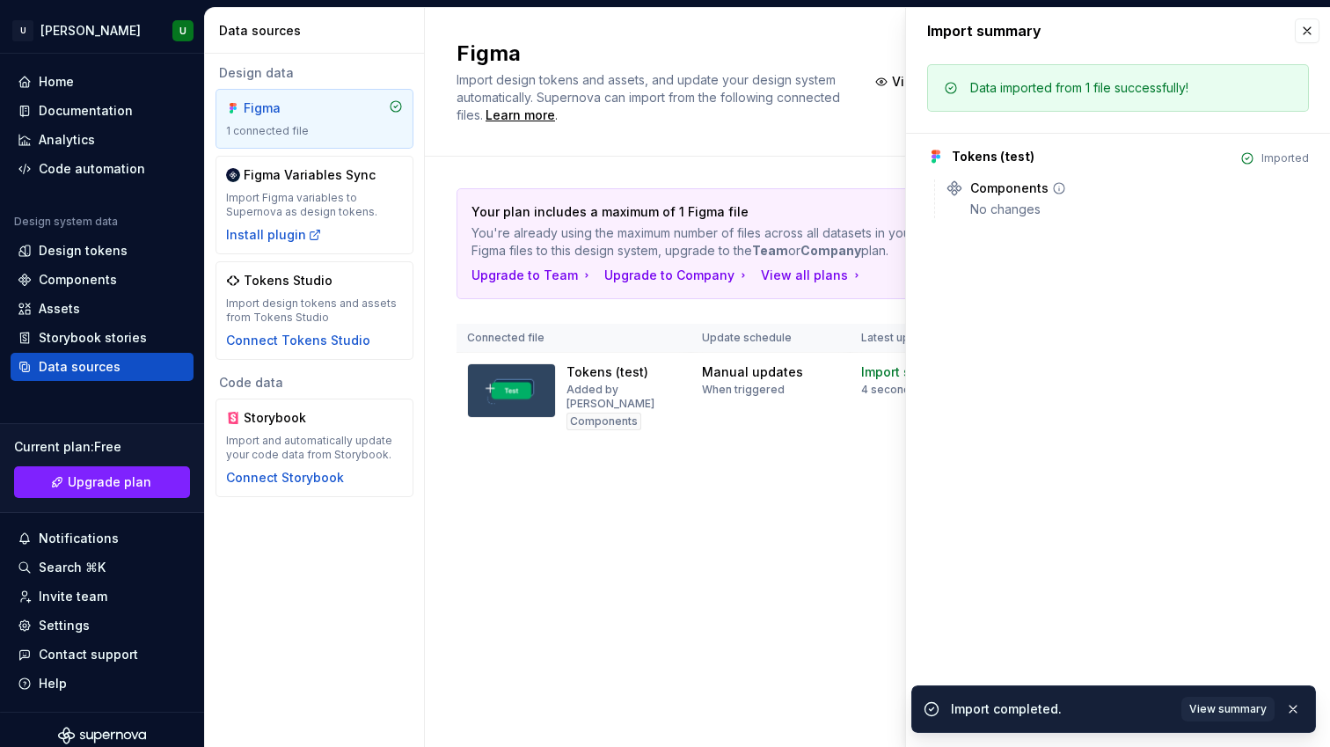
click at [1053, 186] on icon at bounding box center [1059, 188] width 14 height 14
click at [1013, 215] on div "No changes" at bounding box center [1139, 210] width 339 height 18
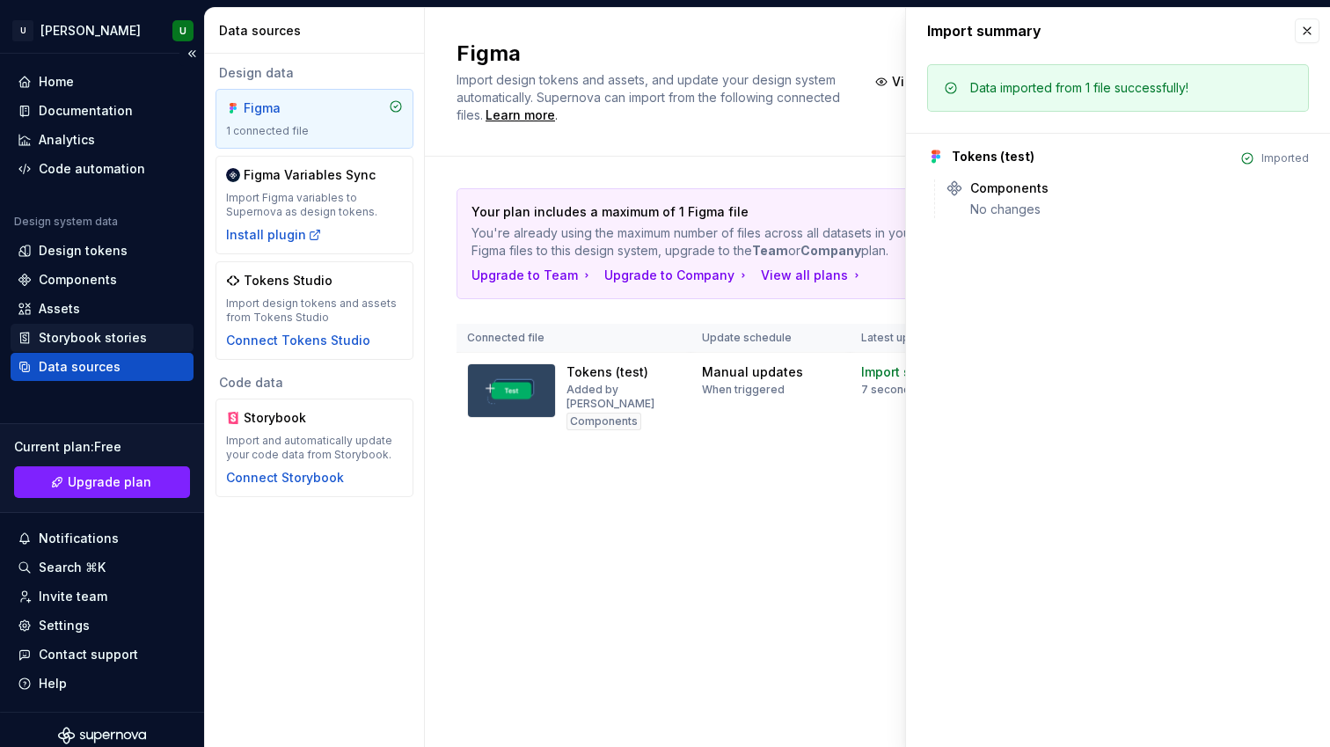
click at [128, 339] on div "Storybook stories" at bounding box center [93, 338] width 108 height 18
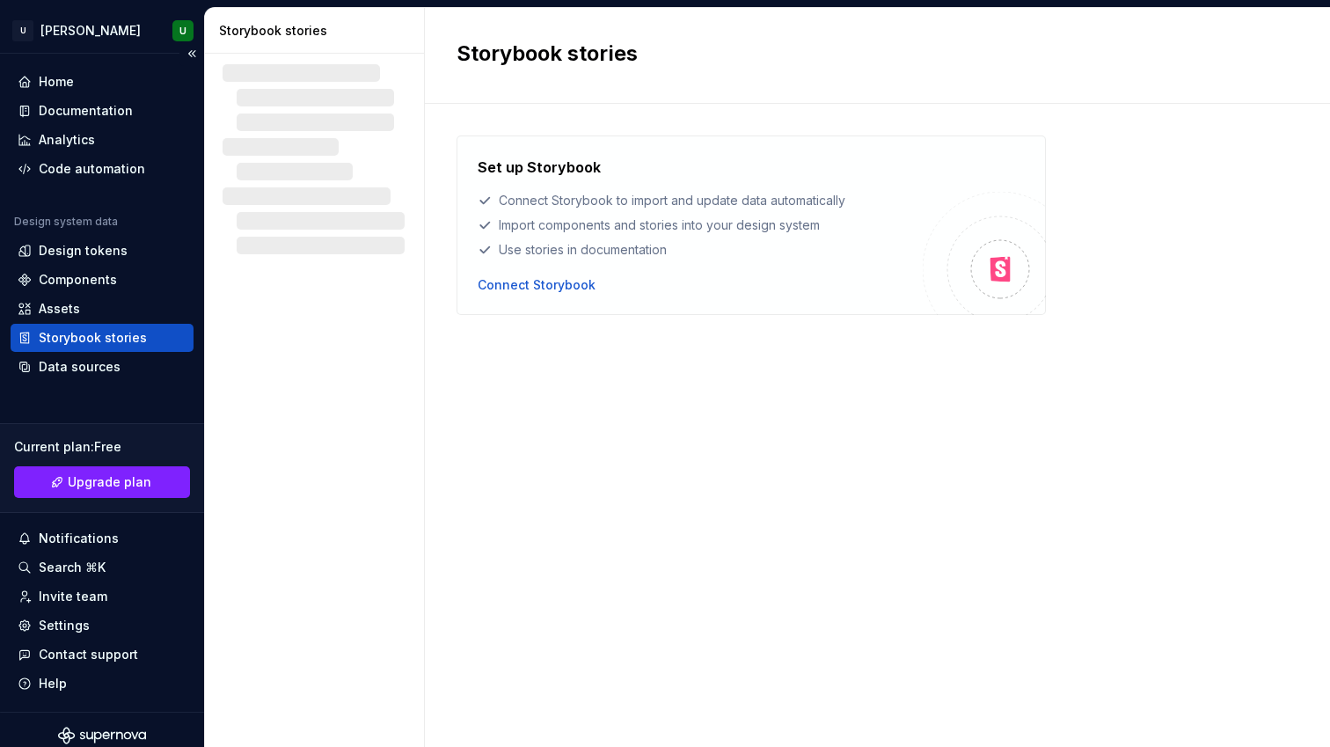
click at [128, 339] on div "Storybook stories" at bounding box center [93, 338] width 108 height 18
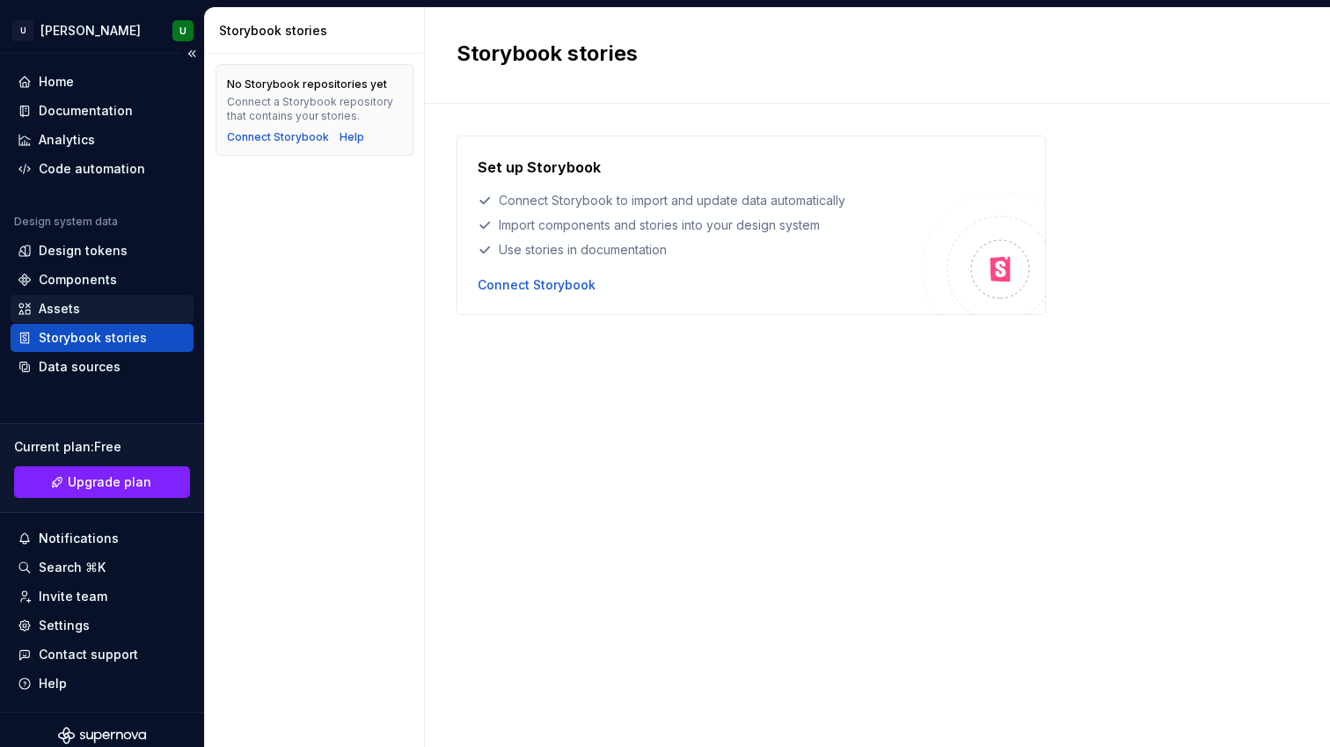
click at [97, 301] on div "Assets" at bounding box center [102, 309] width 169 height 18
